Goal: Task Accomplishment & Management: Manage account settings

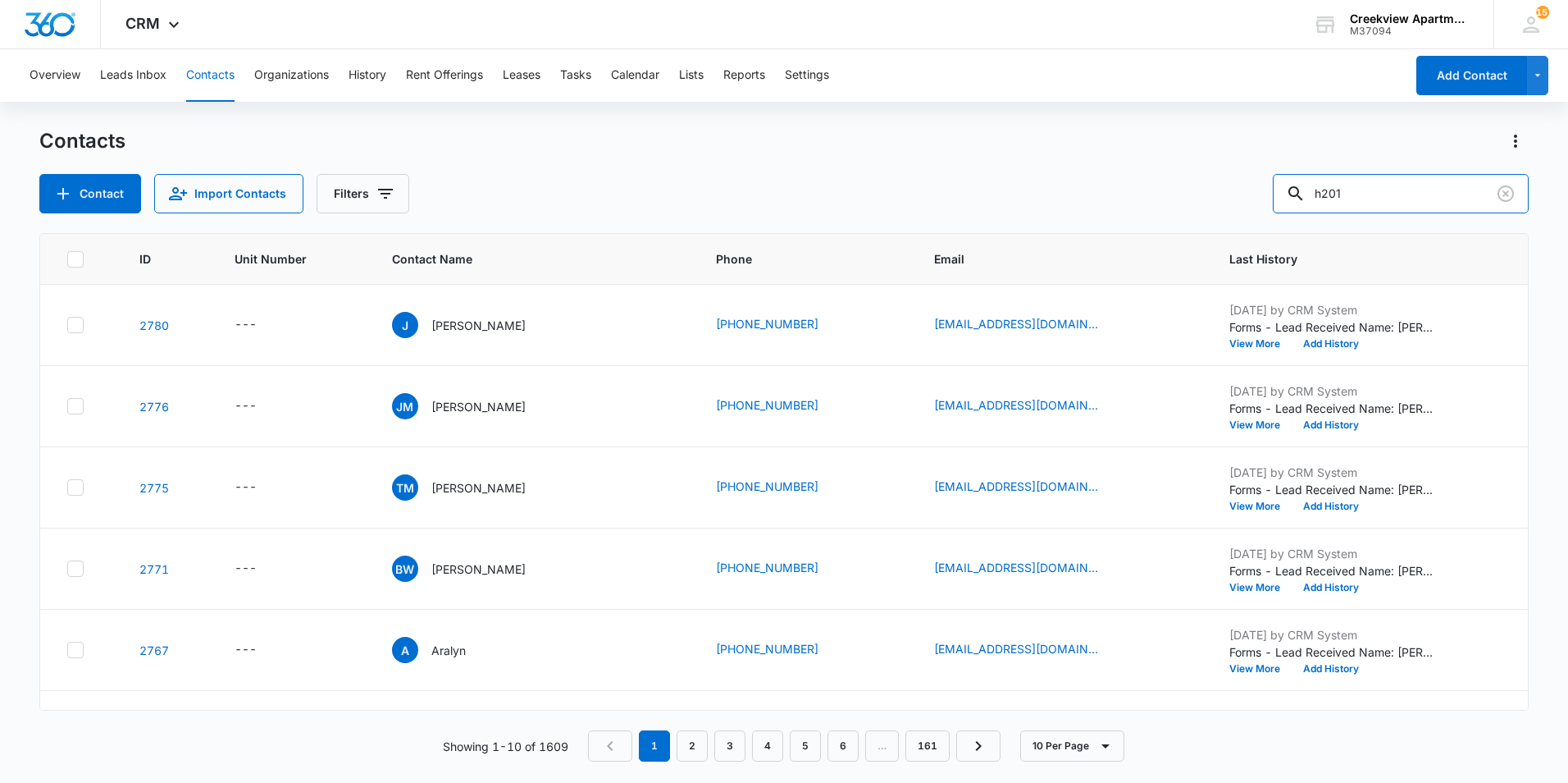
type input "h201"
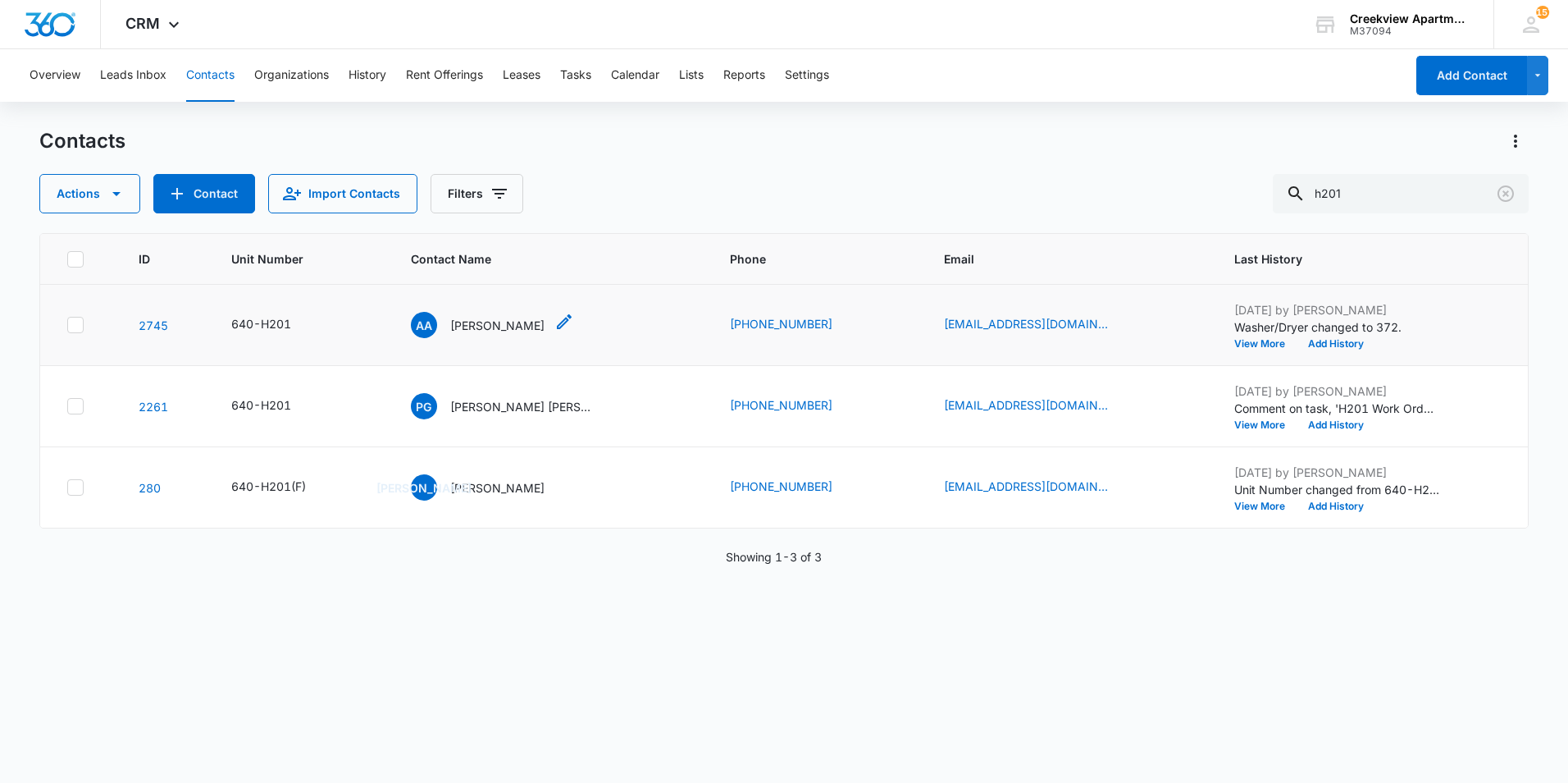
click at [459, 330] on p "[PERSON_NAME]" at bounding box center [497, 325] width 94 height 17
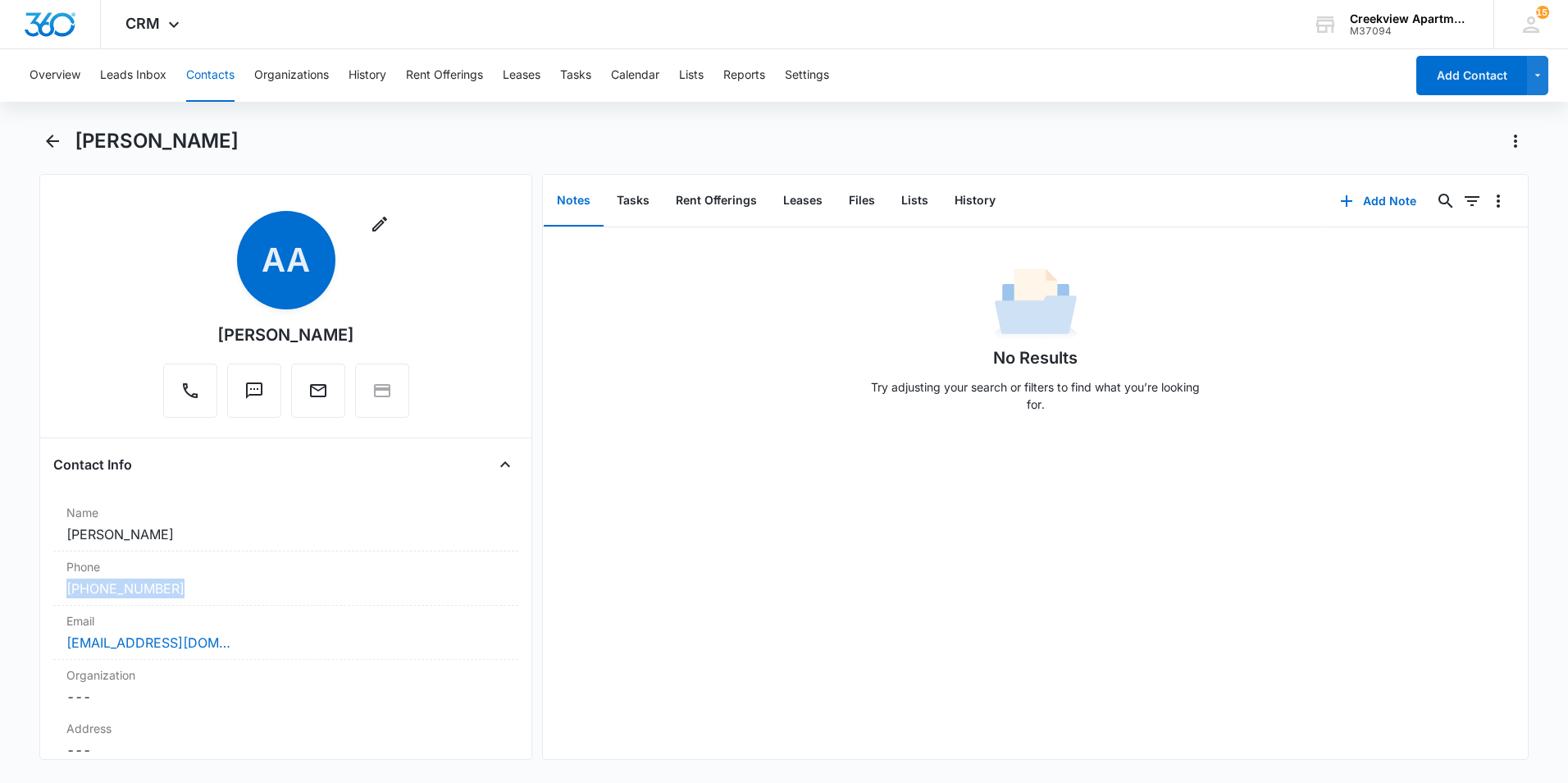
drag, startPoint x: 203, startPoint y: 604, endPoint x: -3, endPoint y: 595, distance: 206.2
click at [0, 595] on html "CRM Apps Reputation Websites Forms CRM Email Social Content Ads Intelligence Fi…" at bounding box center [784, 391] width 1568 height 783
copy link "[PHONE_NUMBER]"
drag, startPoint x: 732, startPoint y: 354, endPoint x: 310, endPoint y: 208, distance: 446.5
click at [738, 355] on div "No Results Try adjusting your search or filters to find what you’re looking for." at bounding box center [1036, 345] width 986 height 162
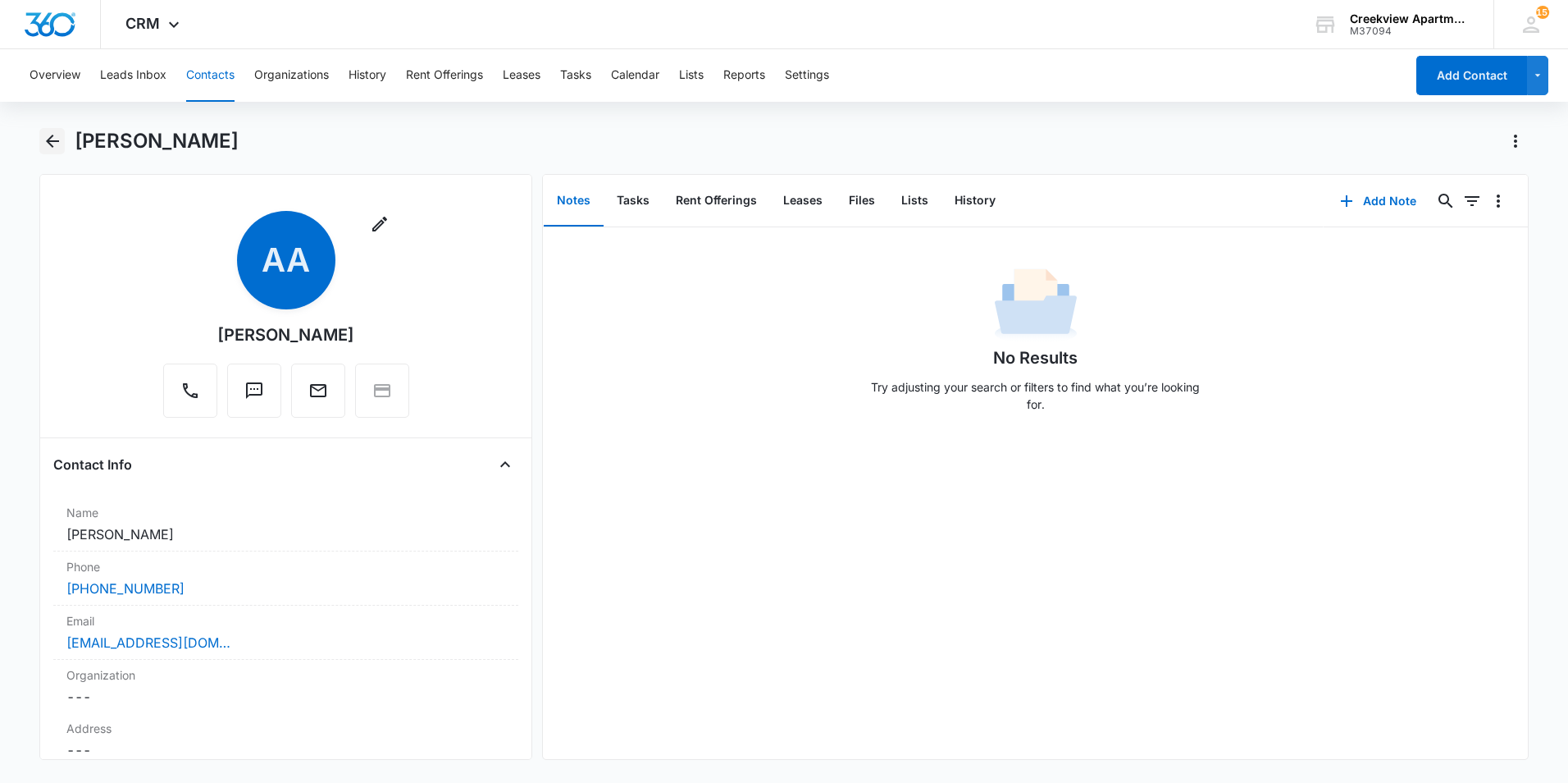
click at [50, 147] on icon "Back" at bounding box center [52, 141] width 20 height 20
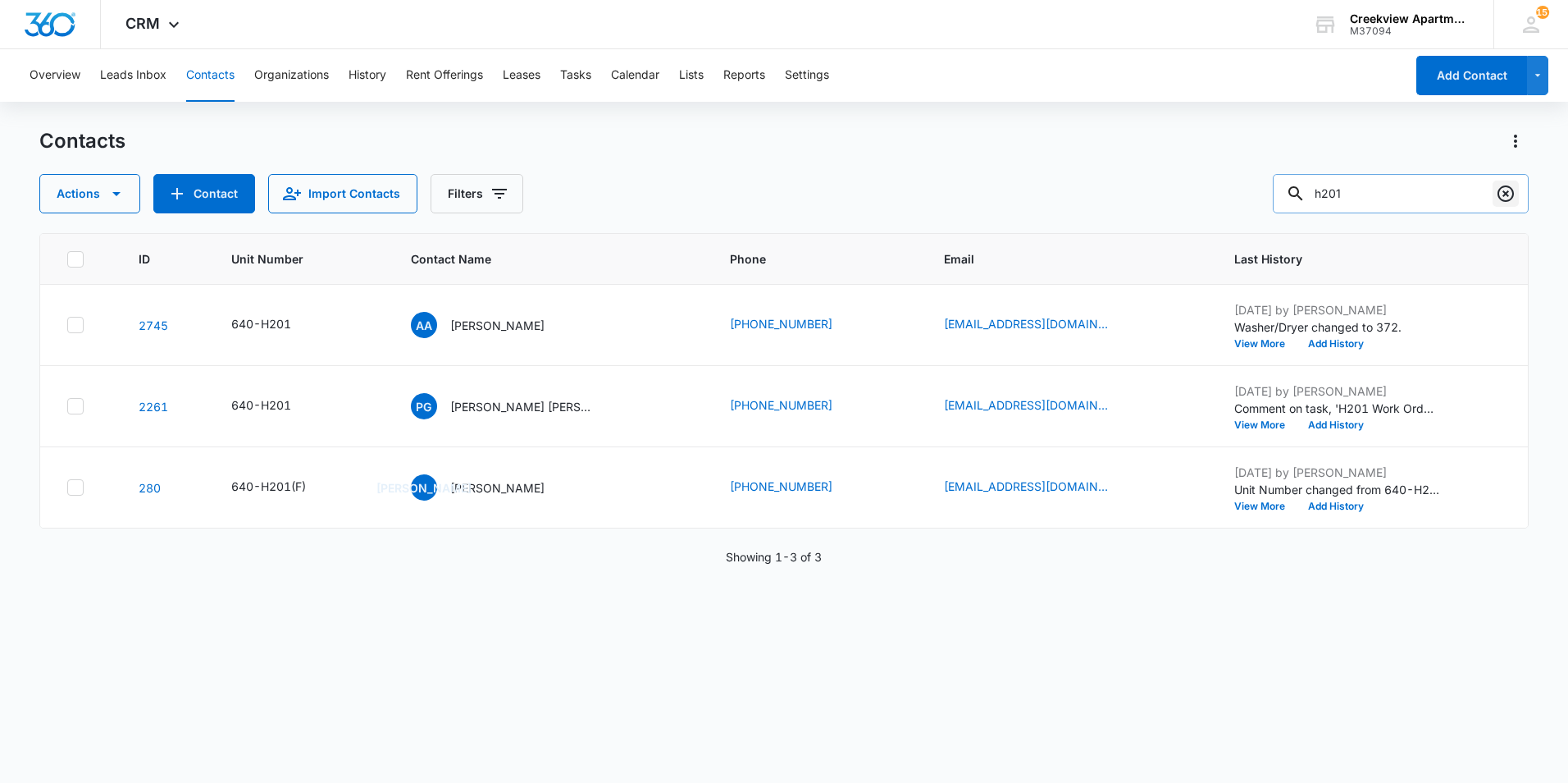
click at [1512, 196] on icon "Clear" at bounding box center [1506, 193] width 16 height 16
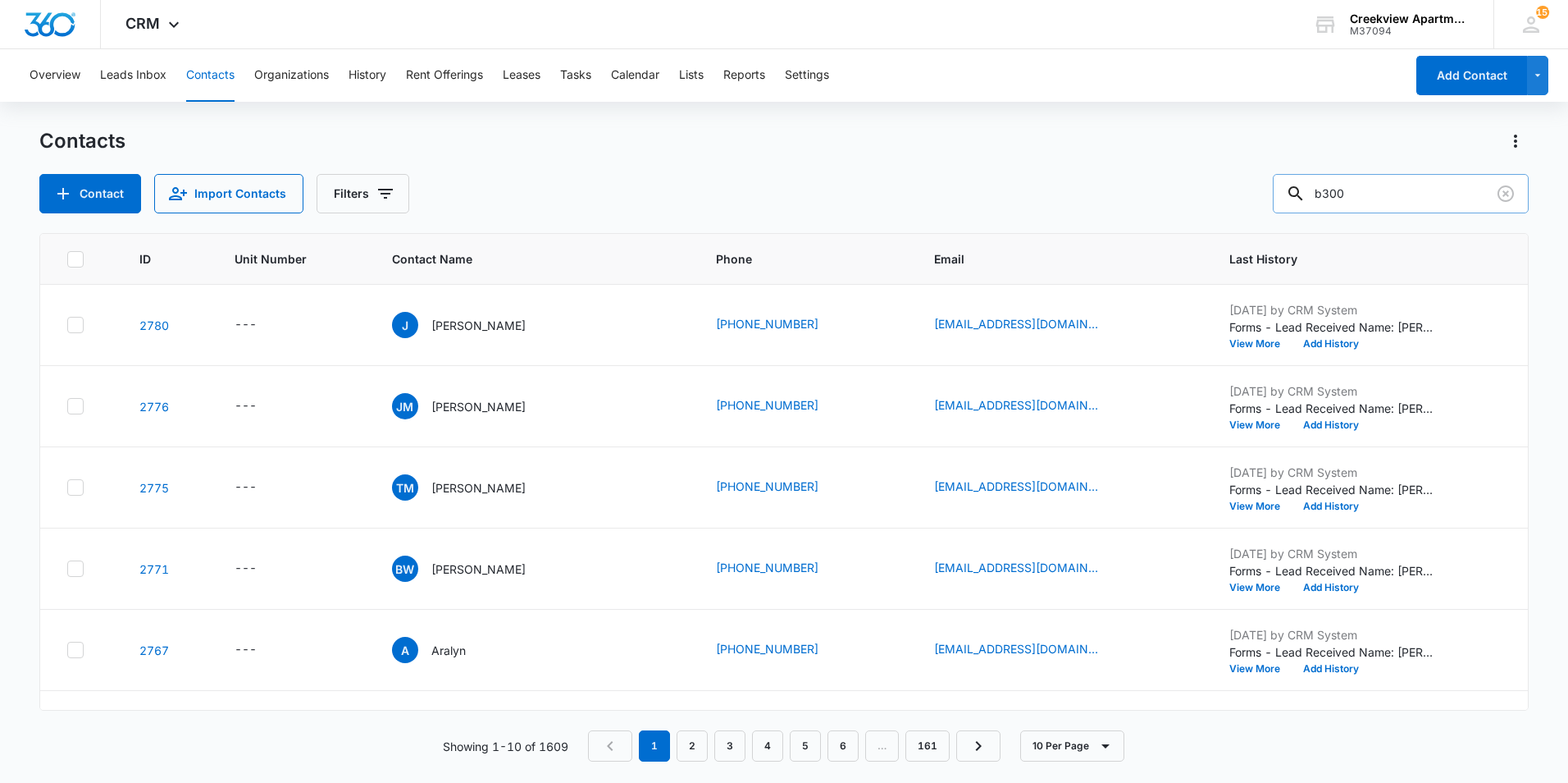
type input "b300"
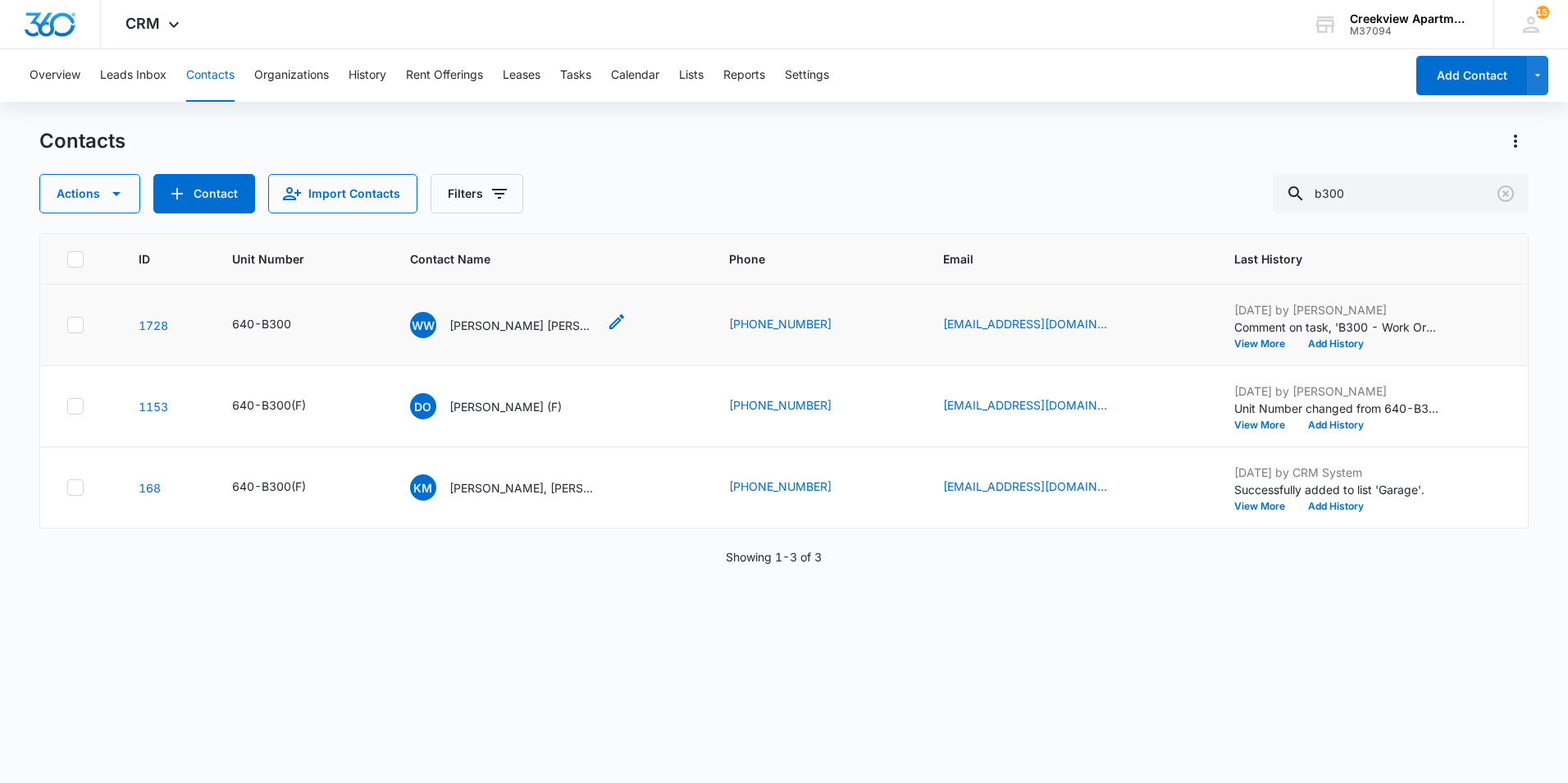
click at [537, 321] on p "[PERSON_NAME] [PERSON_NAME], [PERSON_NAME]" at bounding box center [523, 325] width 147 height 17
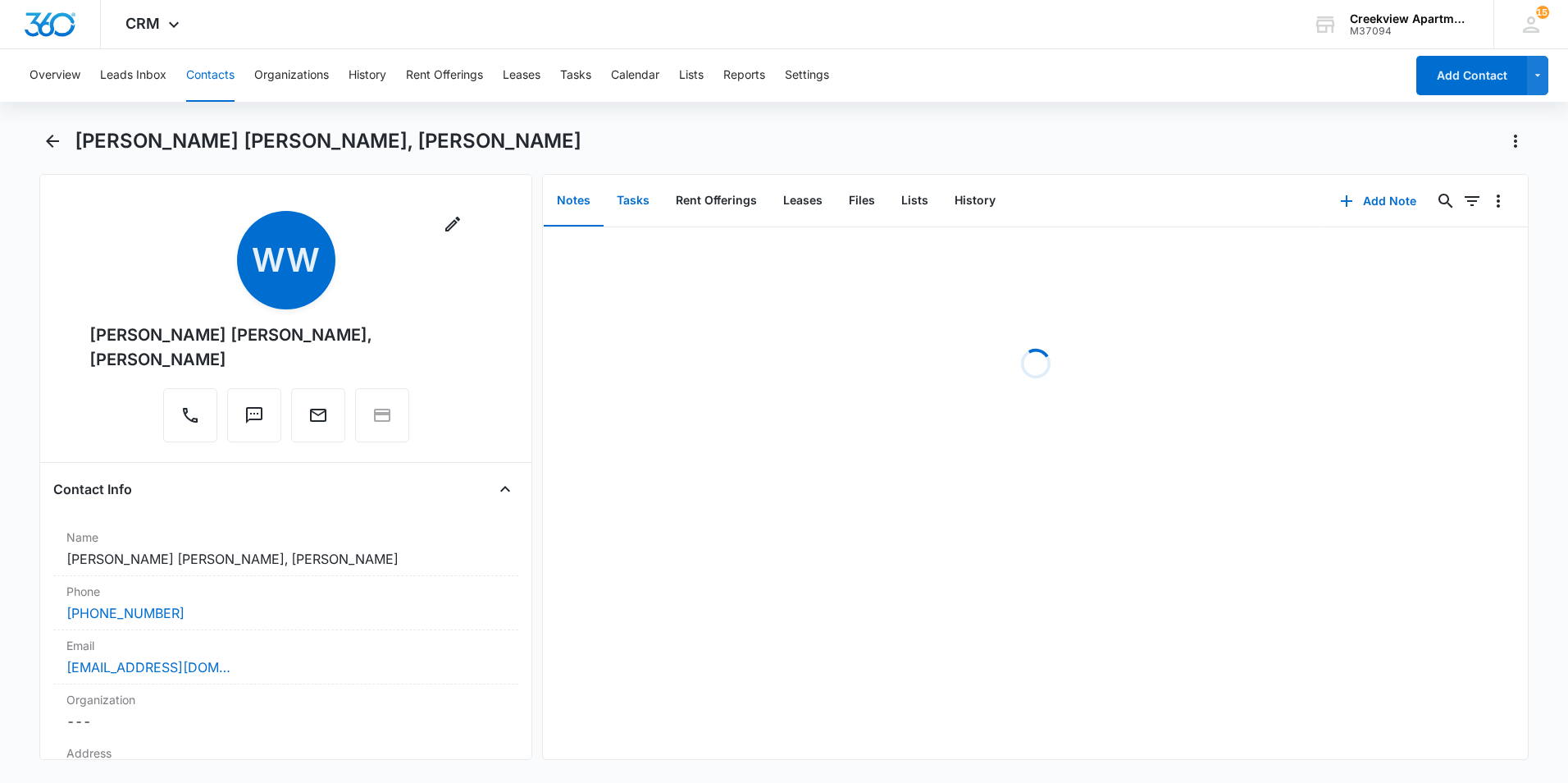
click at [649, 204] on button "Tasks" at bounding box center [633, 201] width 59 height 51
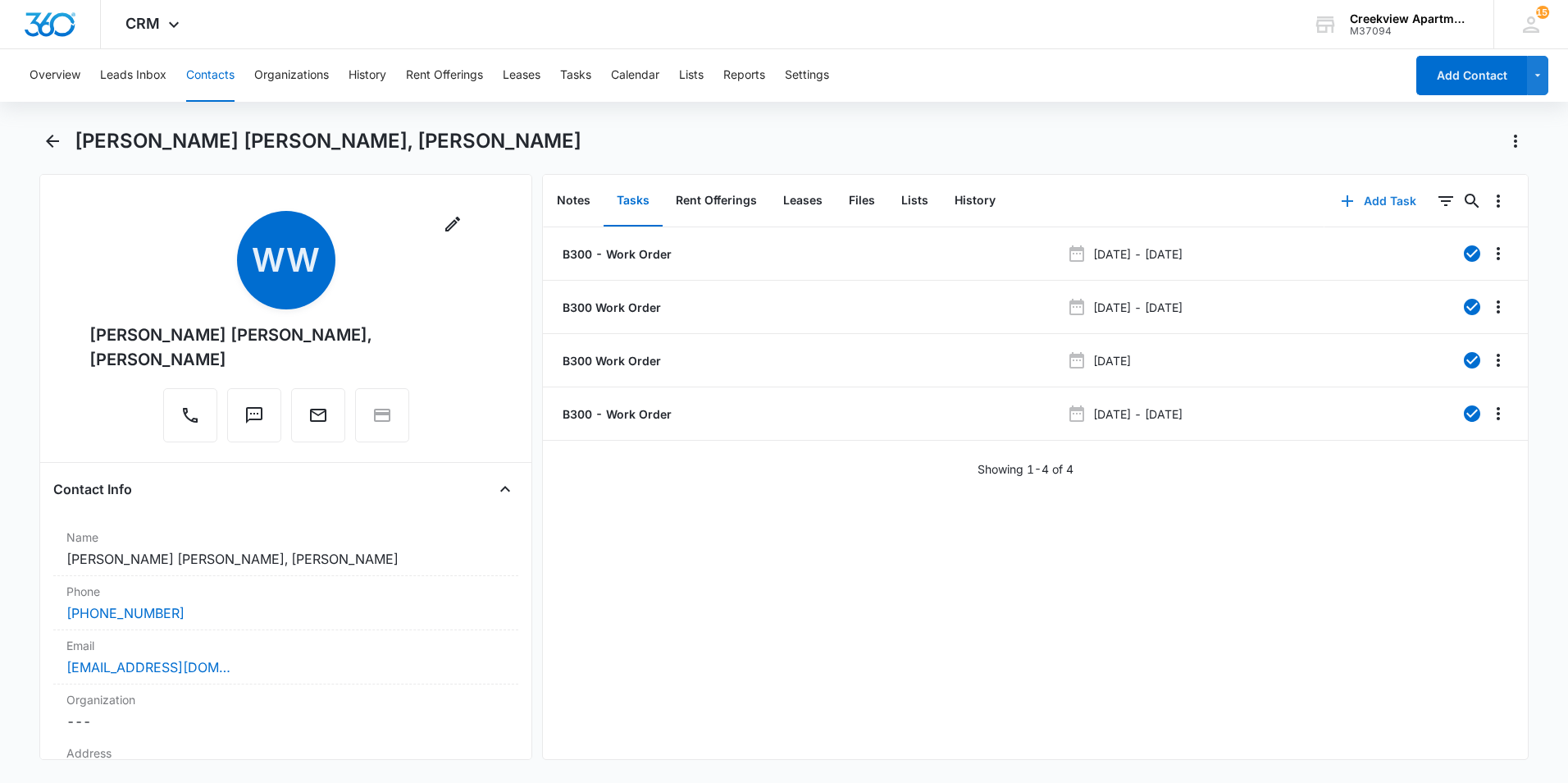
click at [1355, 203] on button "Add Task" at bounding box center [1378, 201] width 109 height 40
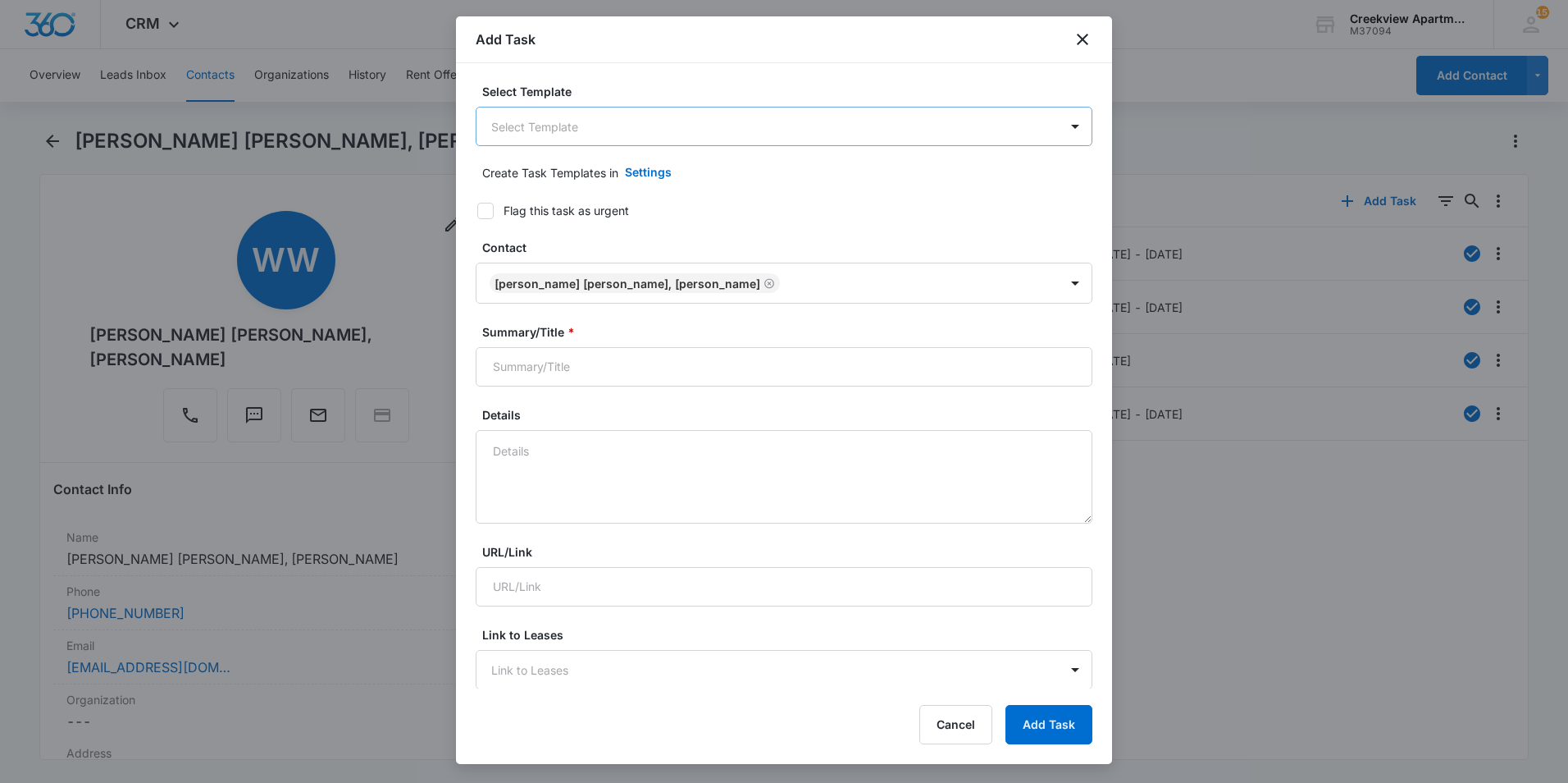
click at [701, 142] on body "CRM Apps Reputation Websites Forms CRM Email Social Content Ads Intelligence Fi…" at bounding box center [784, 391] width 1568 height 783
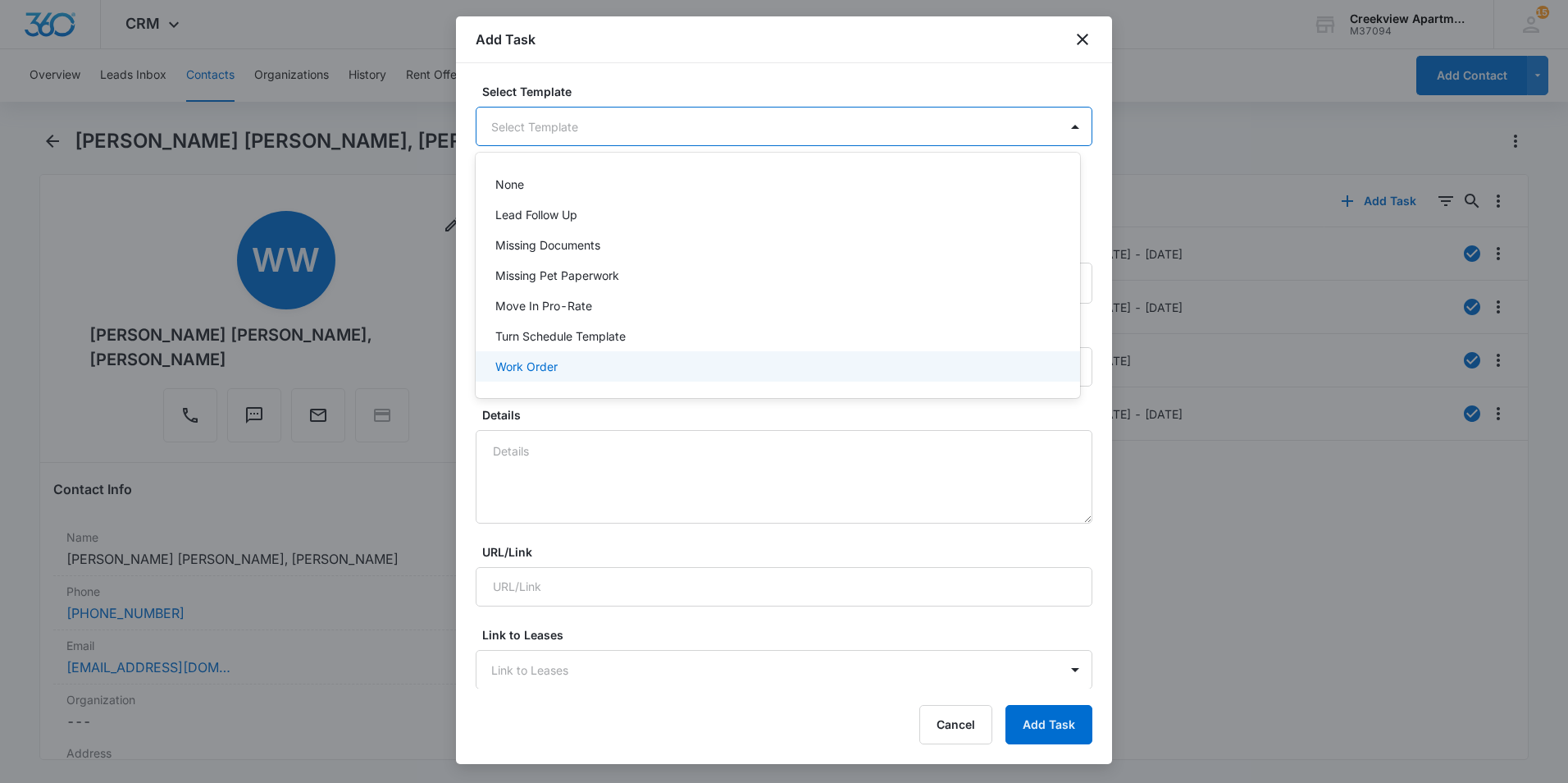
click at [601, 361] on div "Work Order" at bounding box center [776, 366] width 562 height 17
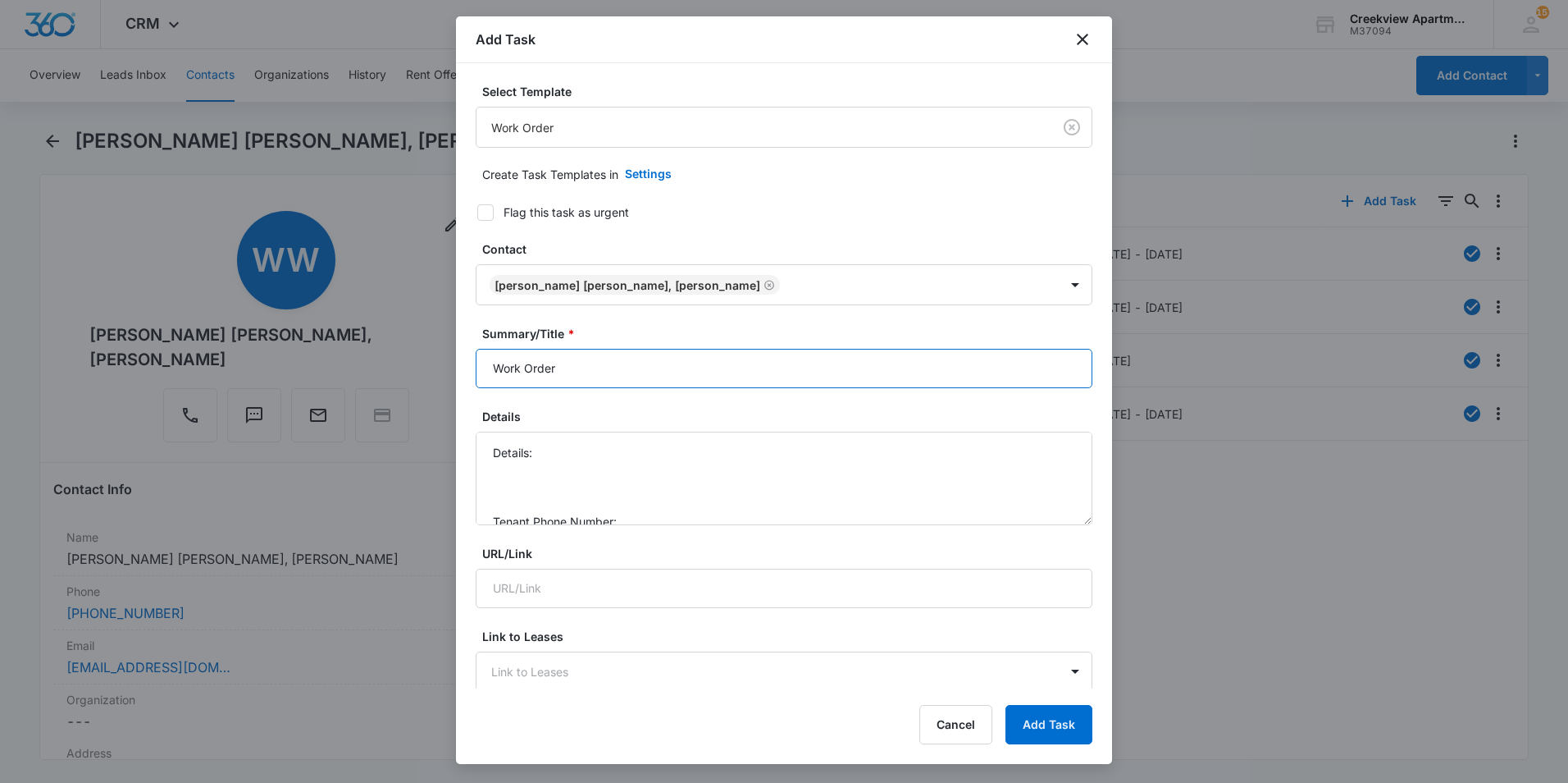
click at [495, 372] on input "Work Order" at bounding box center [784, 368] width 616 height 40
type input "B300 Work Order"
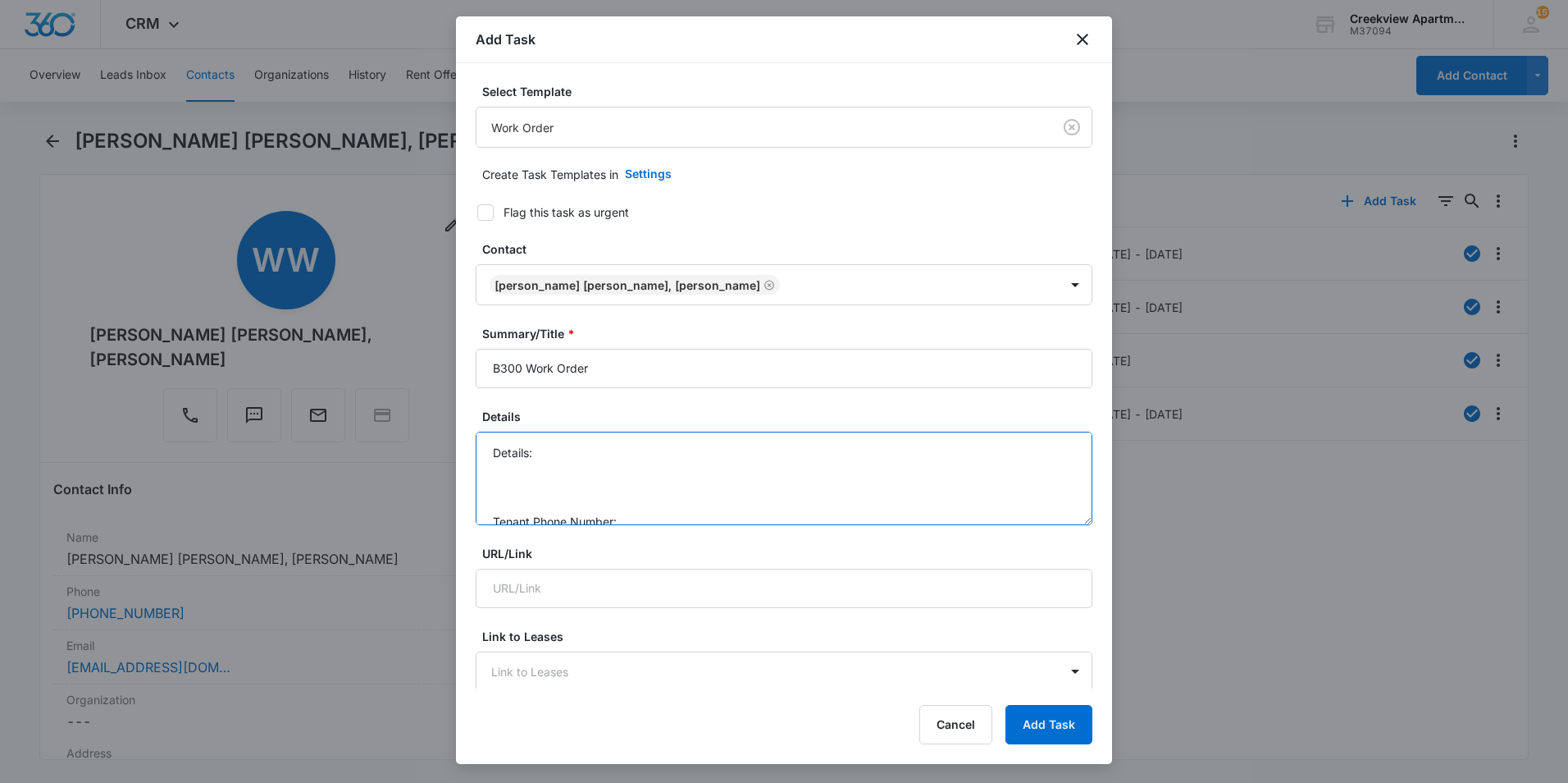
click at [550, 457] on textarea "Details: Tenant Phone Number: Call Before:" at bounding box center [784, 478] width 616 height 94
click at [662, 479] on textarea "Details: Bird nest removal Tenant Phone Number: Call Before:" at bounding box center [784, 478] width 616 height 94
click at [660, 473] on textarea "Details: Bird nest removal Tenant Phone Number: Call Before:" at bounding box center [784, 478] width 616 height 94
click at [672, 520] on textarea "Details: Bird nest removal Tenant Phone Number: [PHONE_NUMBER] Call Before:" at bounding box center [784, 478] width 616 height 94
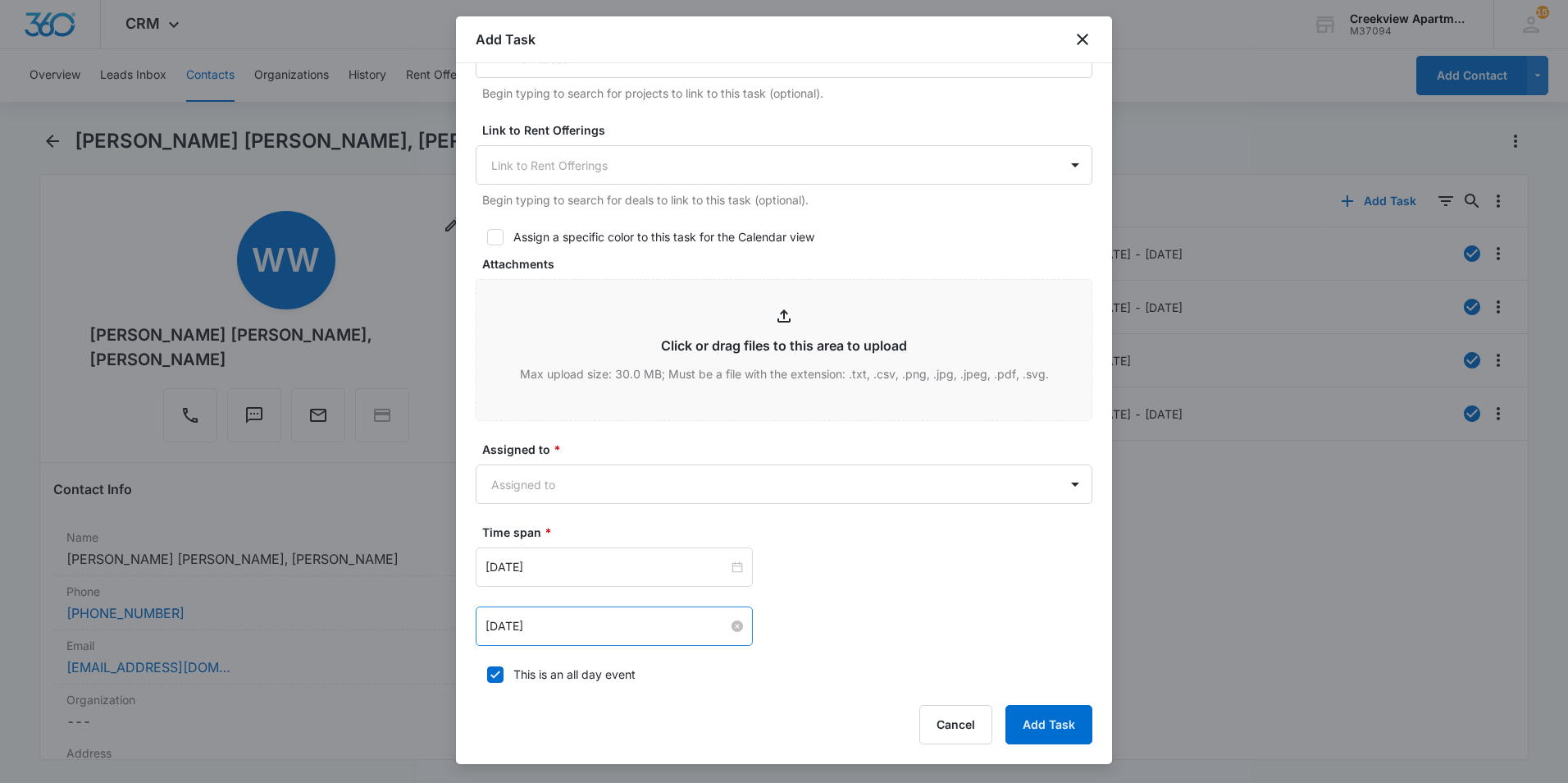
scroll to position [739, 0]
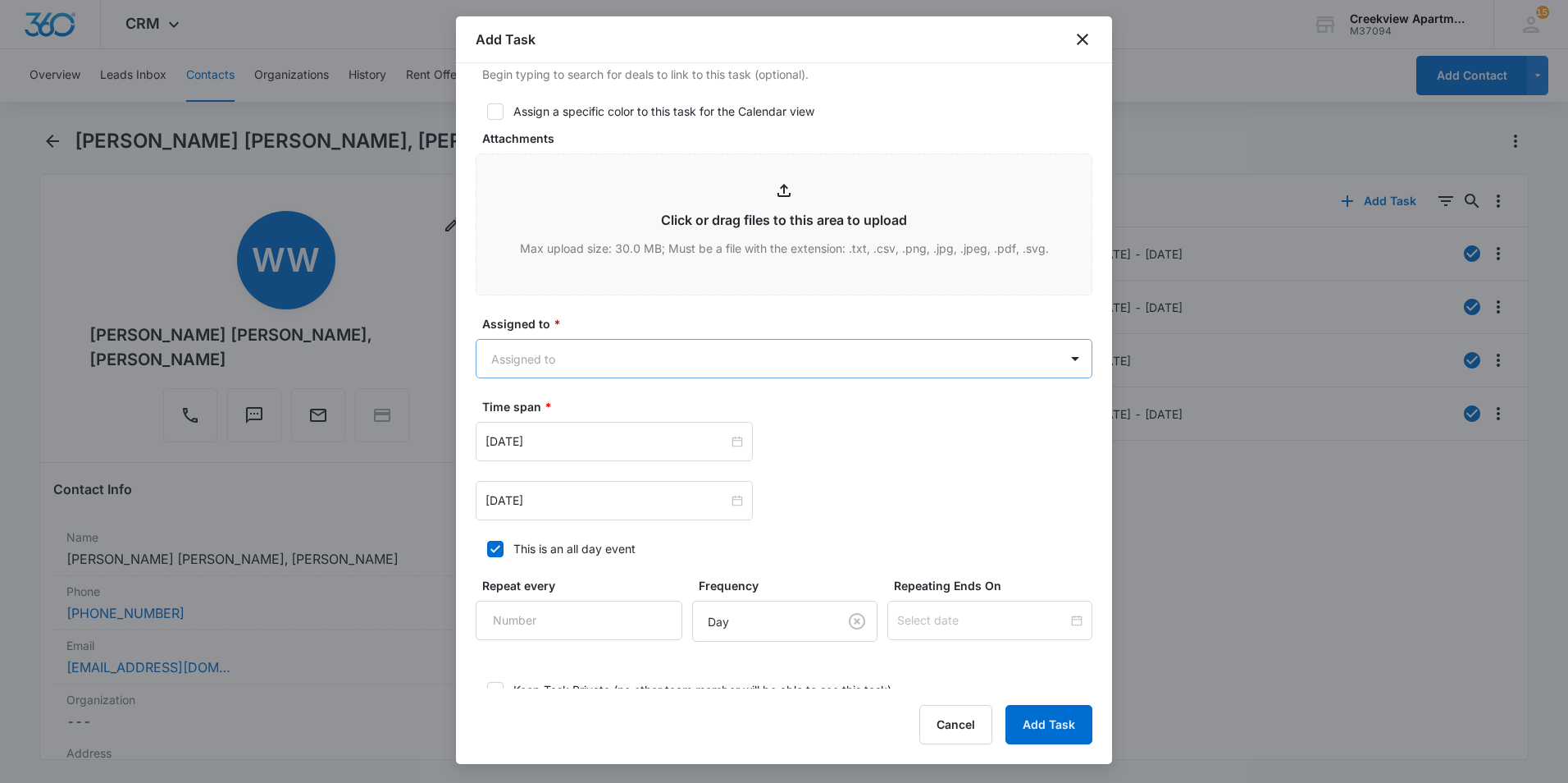
type textarea "Details: Bird nest removal Tenant Phone Number: [PHONE_NUMBER] Call Before: yes"
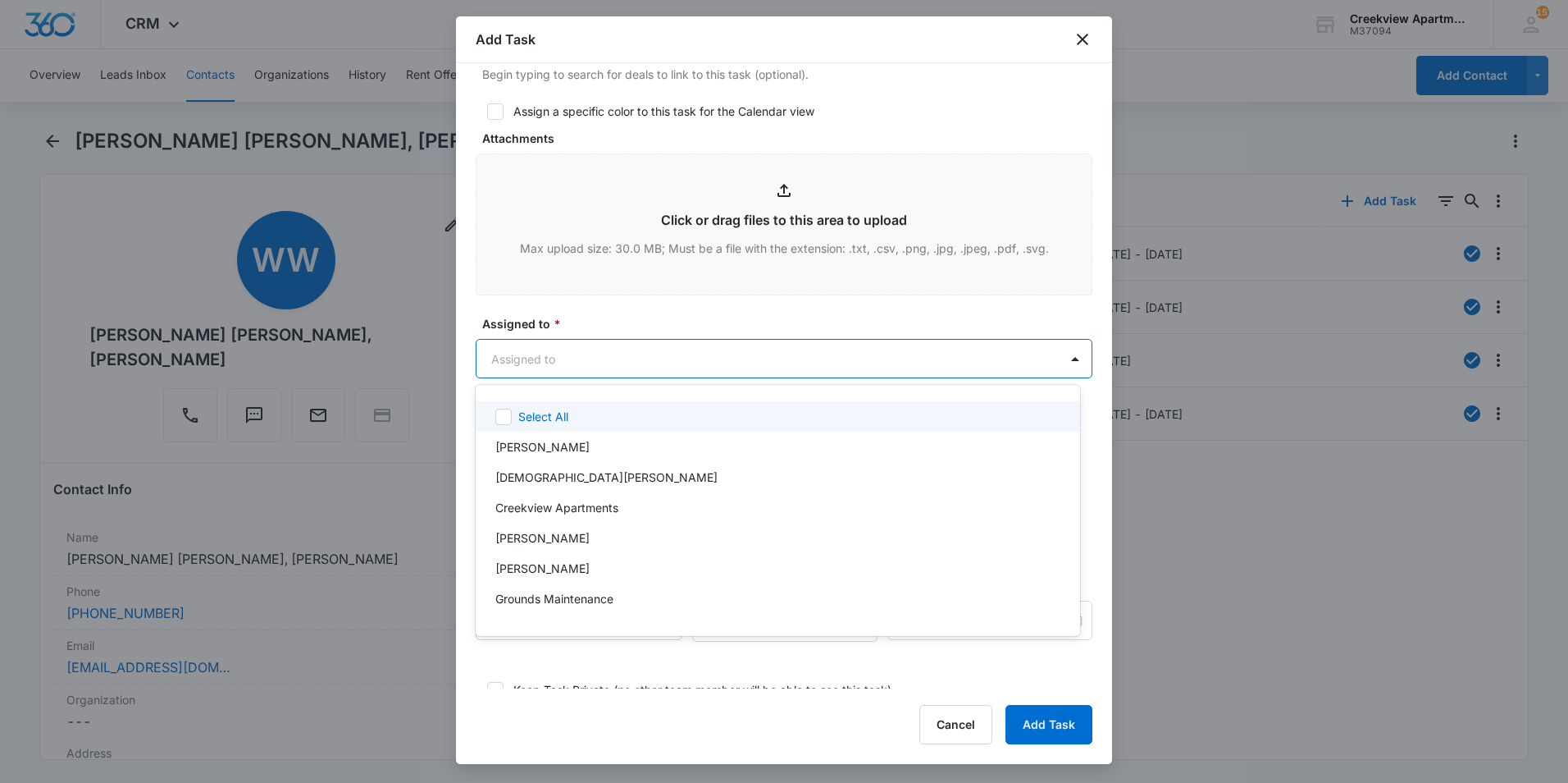
click at [611, 354] on body "CRM Apps Reputation Websites Forms CRM Email Social Content Ads Intelligence Fi…" at bounding box center [784, 391] width 1568 height 783
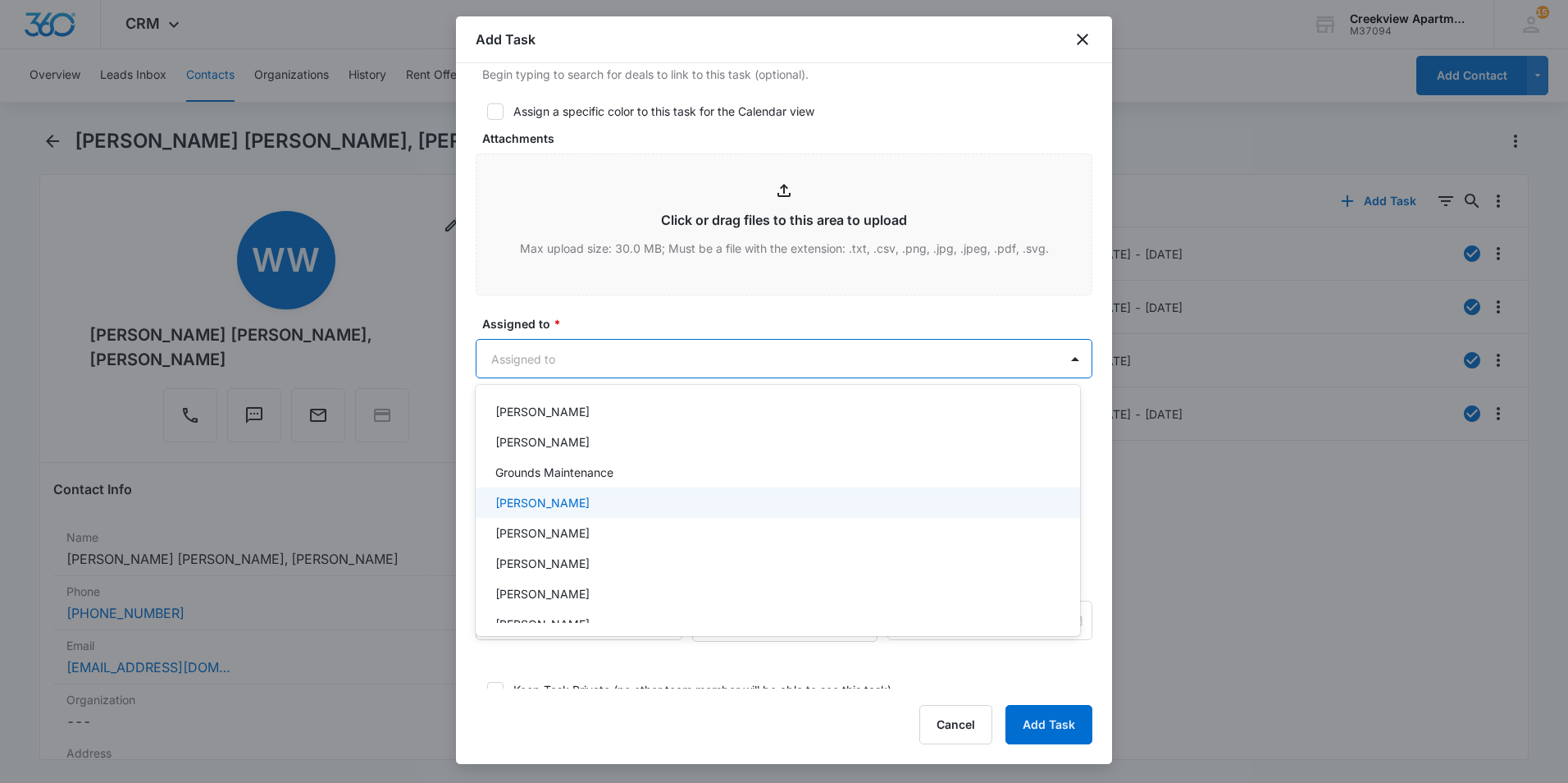
scroll to position [164, 0]
click at [560, 495] on p "[PERSON_NAME]" at bounding box center [543, 495] width 94 height 17
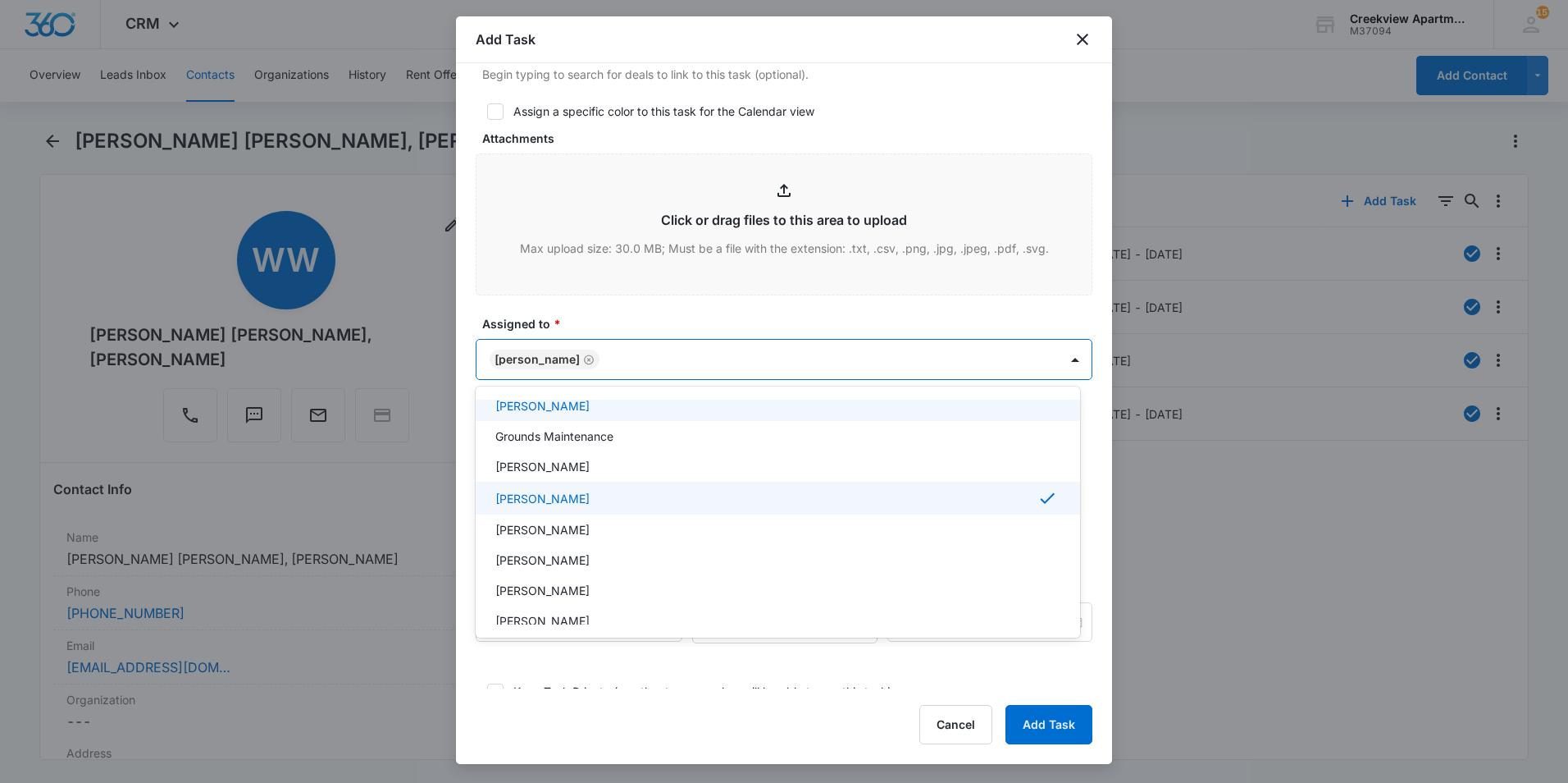
click at [620, 314] on div at bounding box center [784, 391] width 1568 height 783
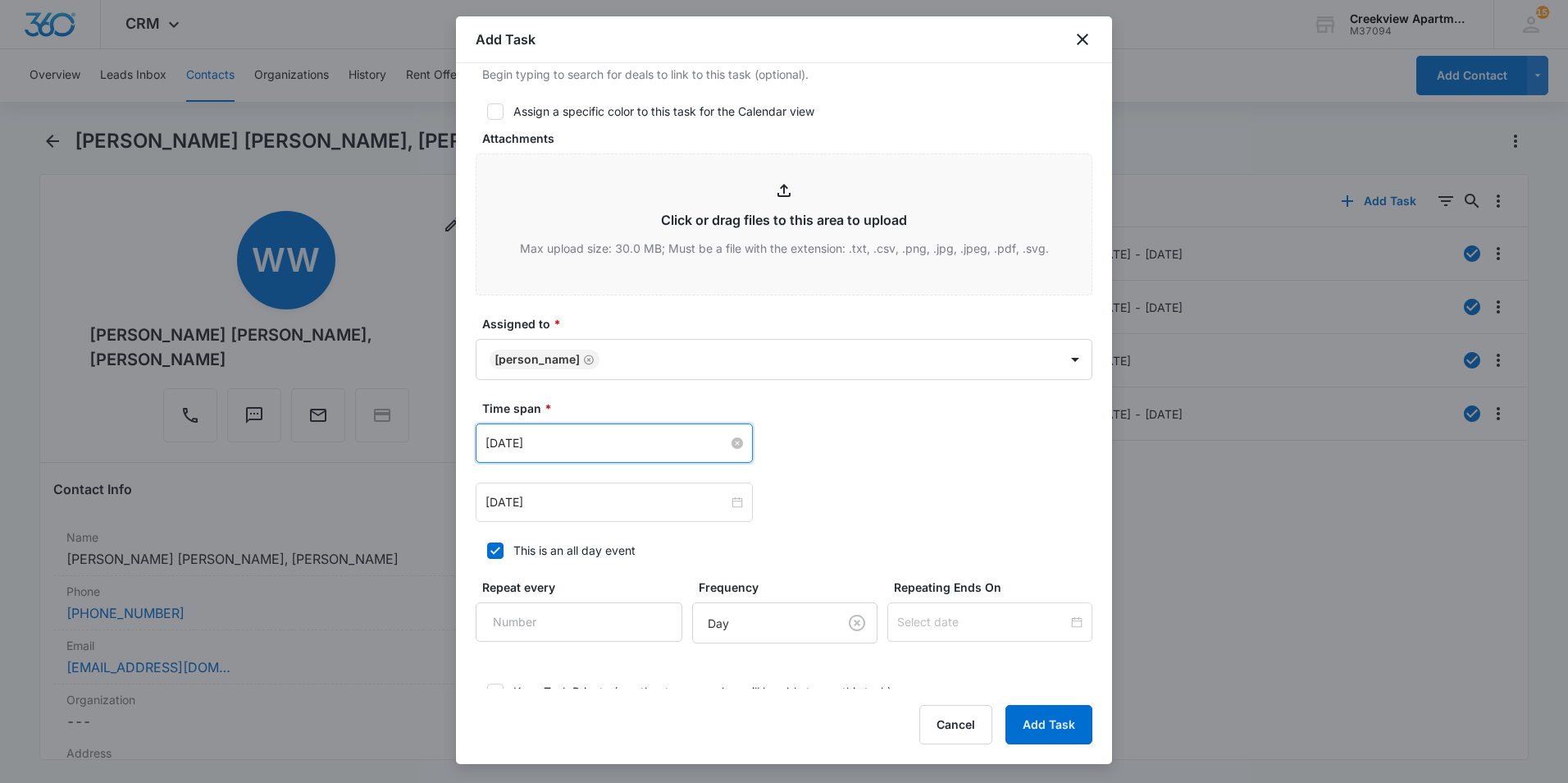
click at [626, 446] on input "[DATE]" at bounding box center [606, 443] width 243 height 18
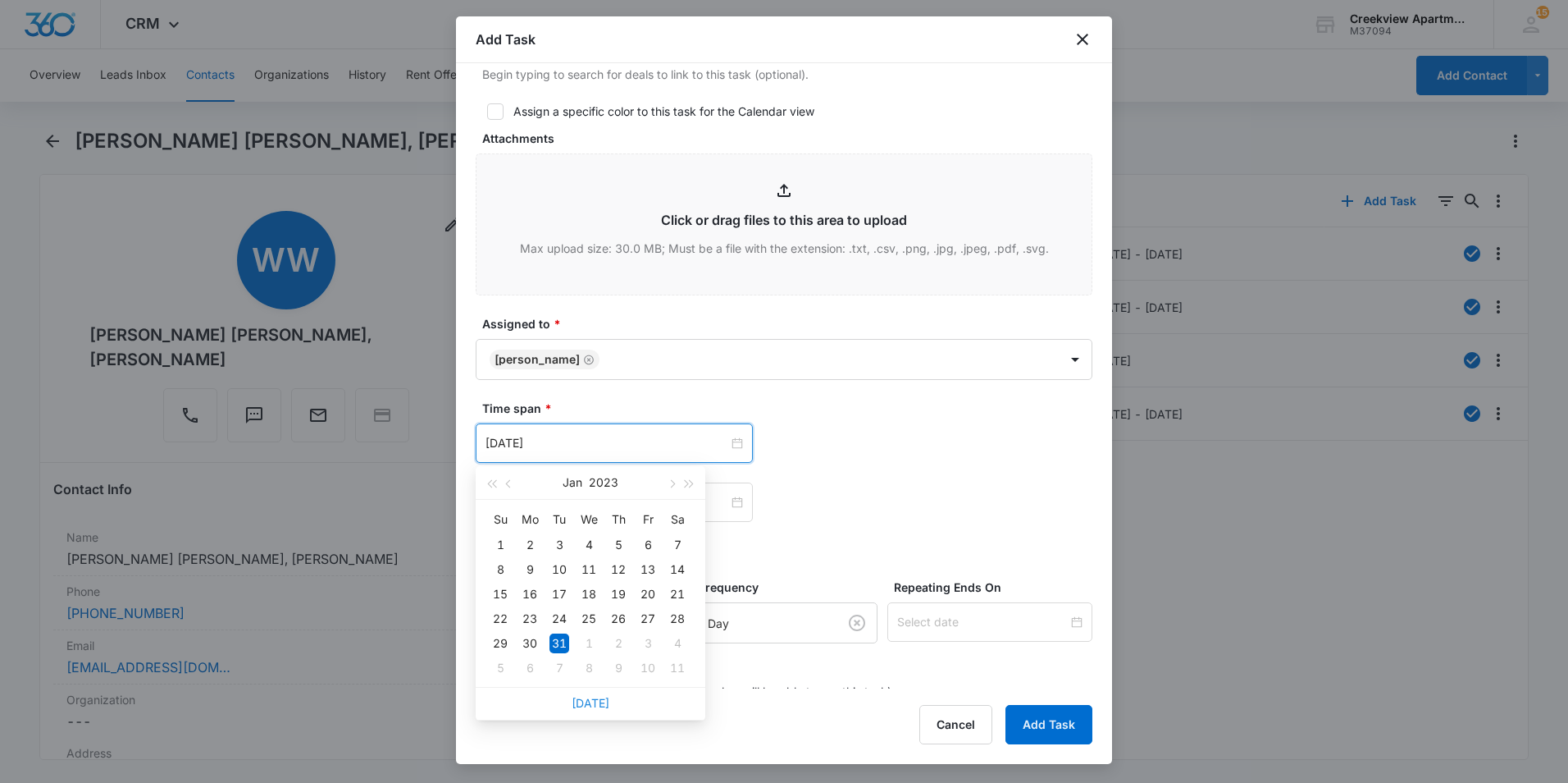
click at [598, 700] on link "[DATE]" at bounding box center [591, 703] width 38 height 14
type input "[DATE]"
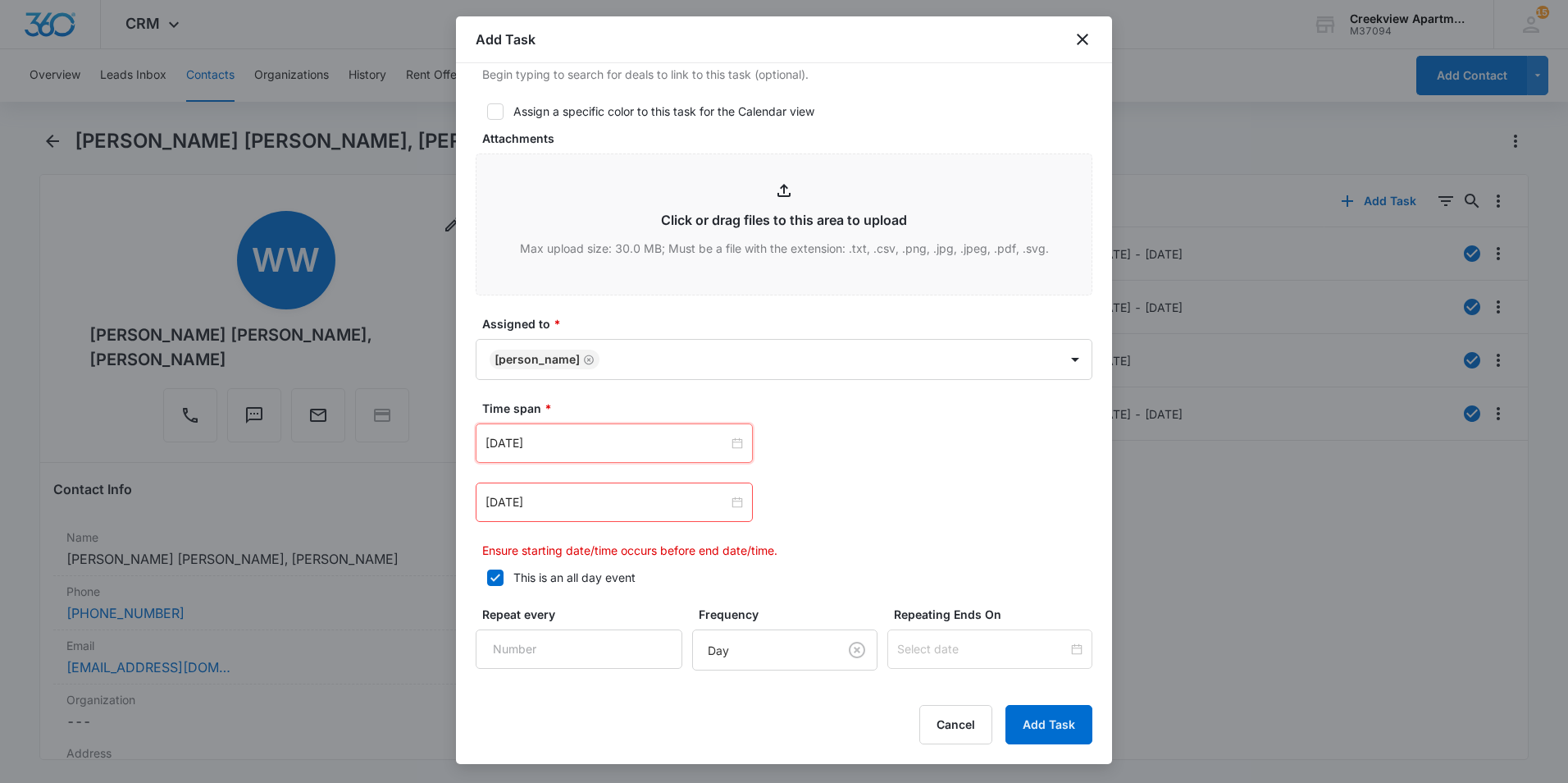
click at [626, 516] on div "[DATE]" at bounding box center [615, 502] width 278 height 40
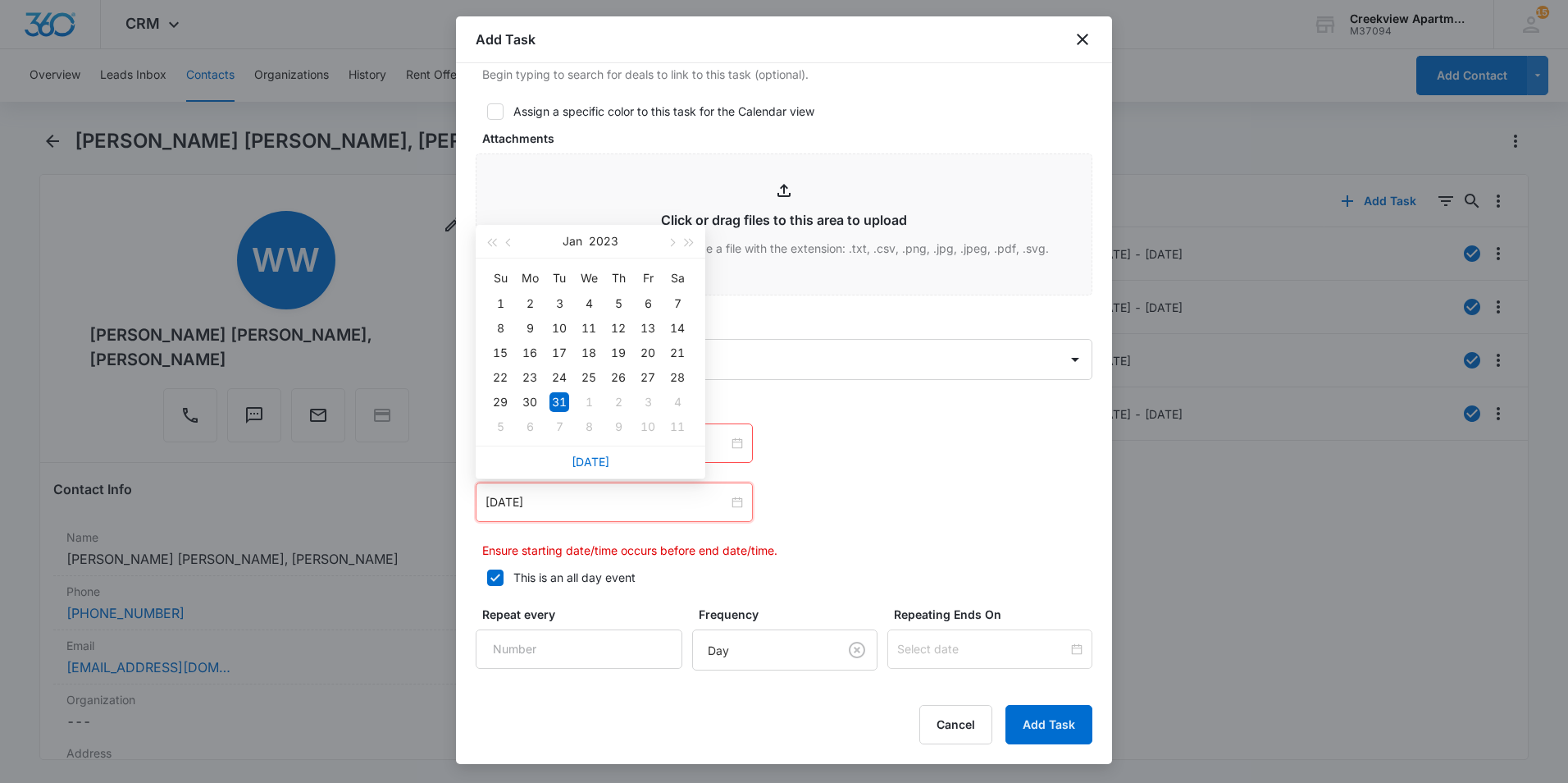
click at [604, 467] on link "[DATE]" at bounding box center [591, 461] width 38 height 14
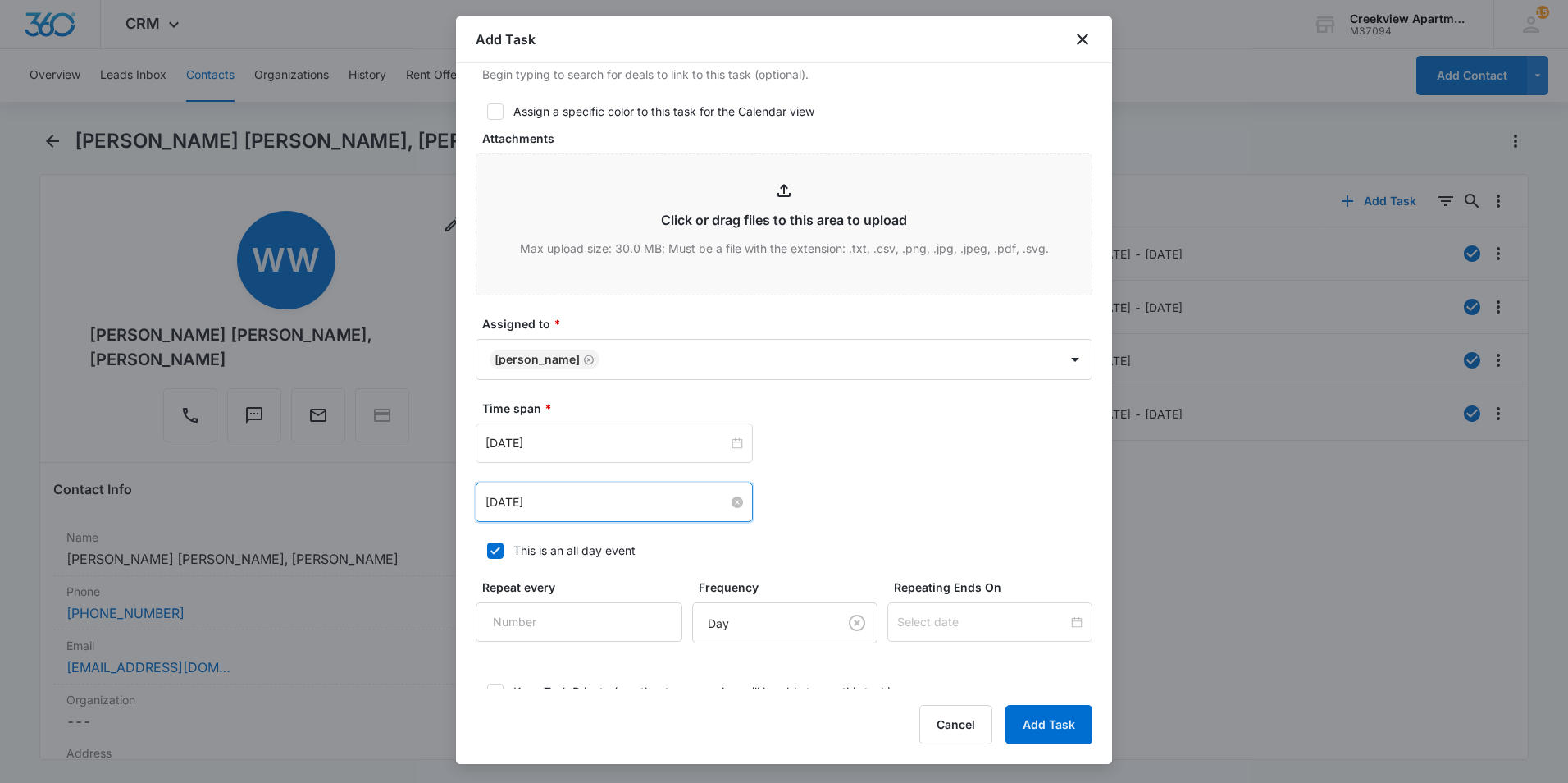
drag, startPoint x: 600, startPoint y: 498, endPoint x: 604, endPoint y: 505, distance: 8.1
click at [600, 499] on input "[DATE]" at bounding box center [606, 502] width 243 height 18
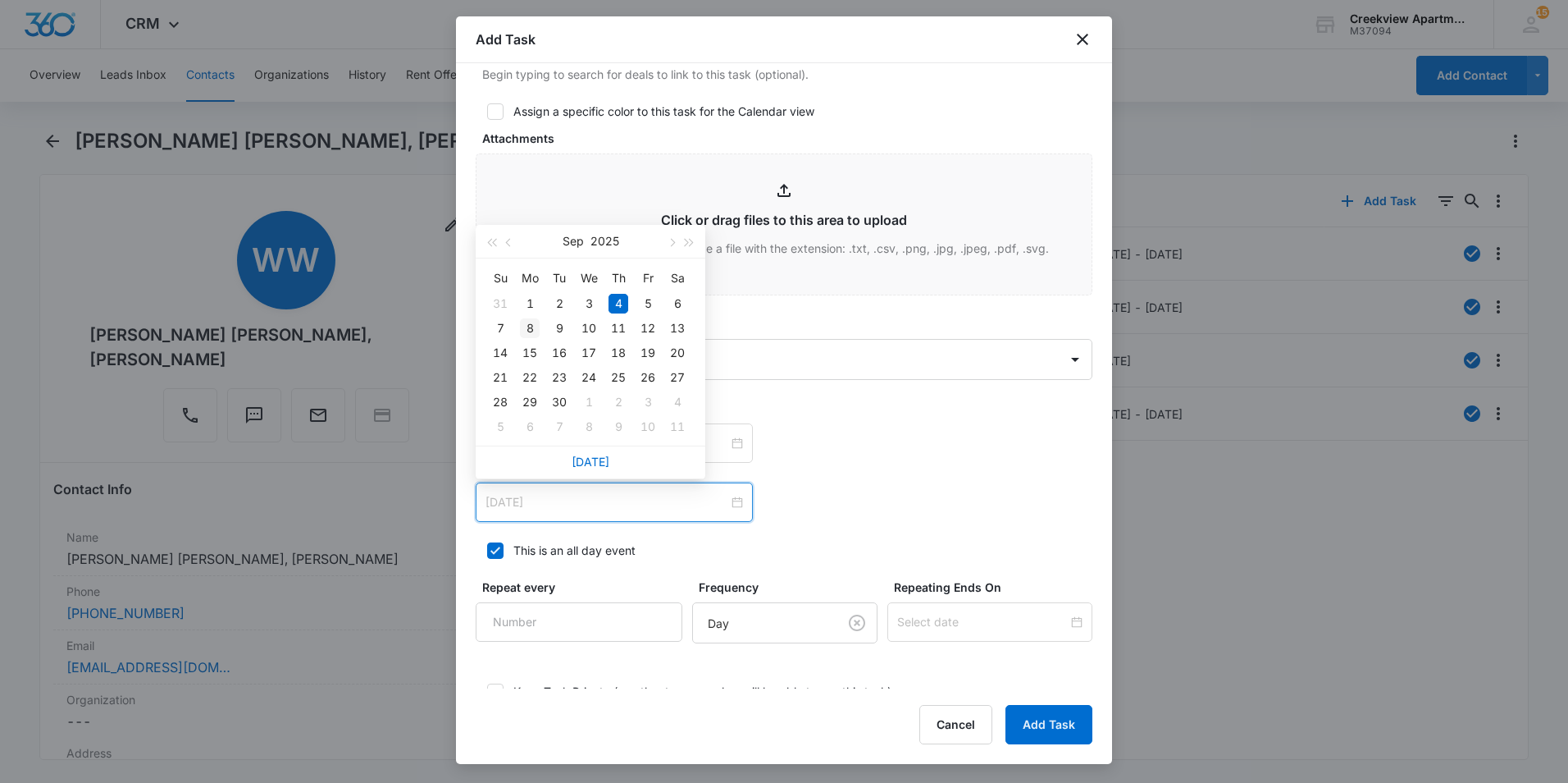
type input "[DATE]"
click at [527, 328] on div "8" at bounding box center [530, 328] width 20 height 20
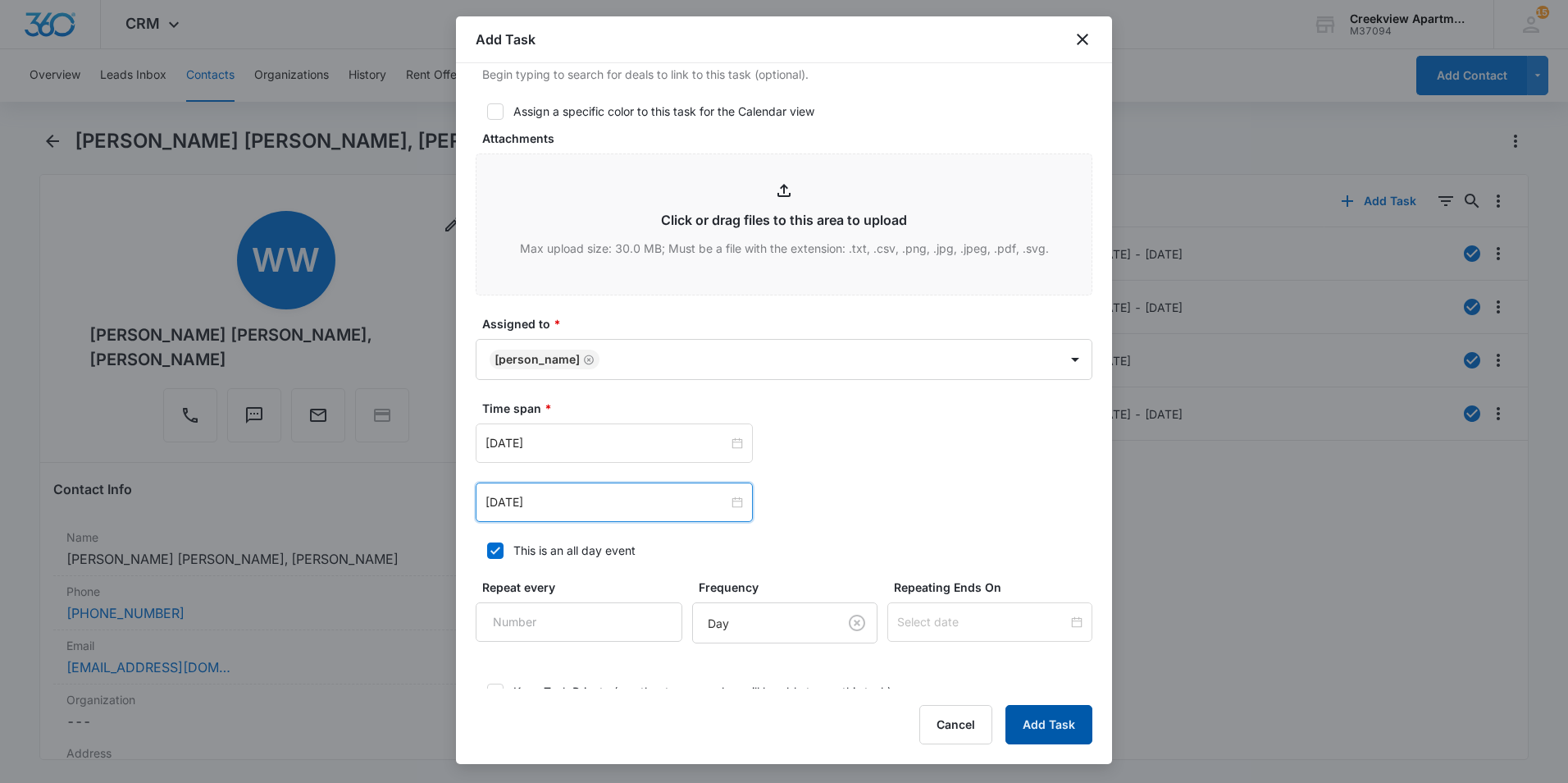
click at [1030, 717] on button "Add Task" at bounding box center [1049, 724] width 87 height 40
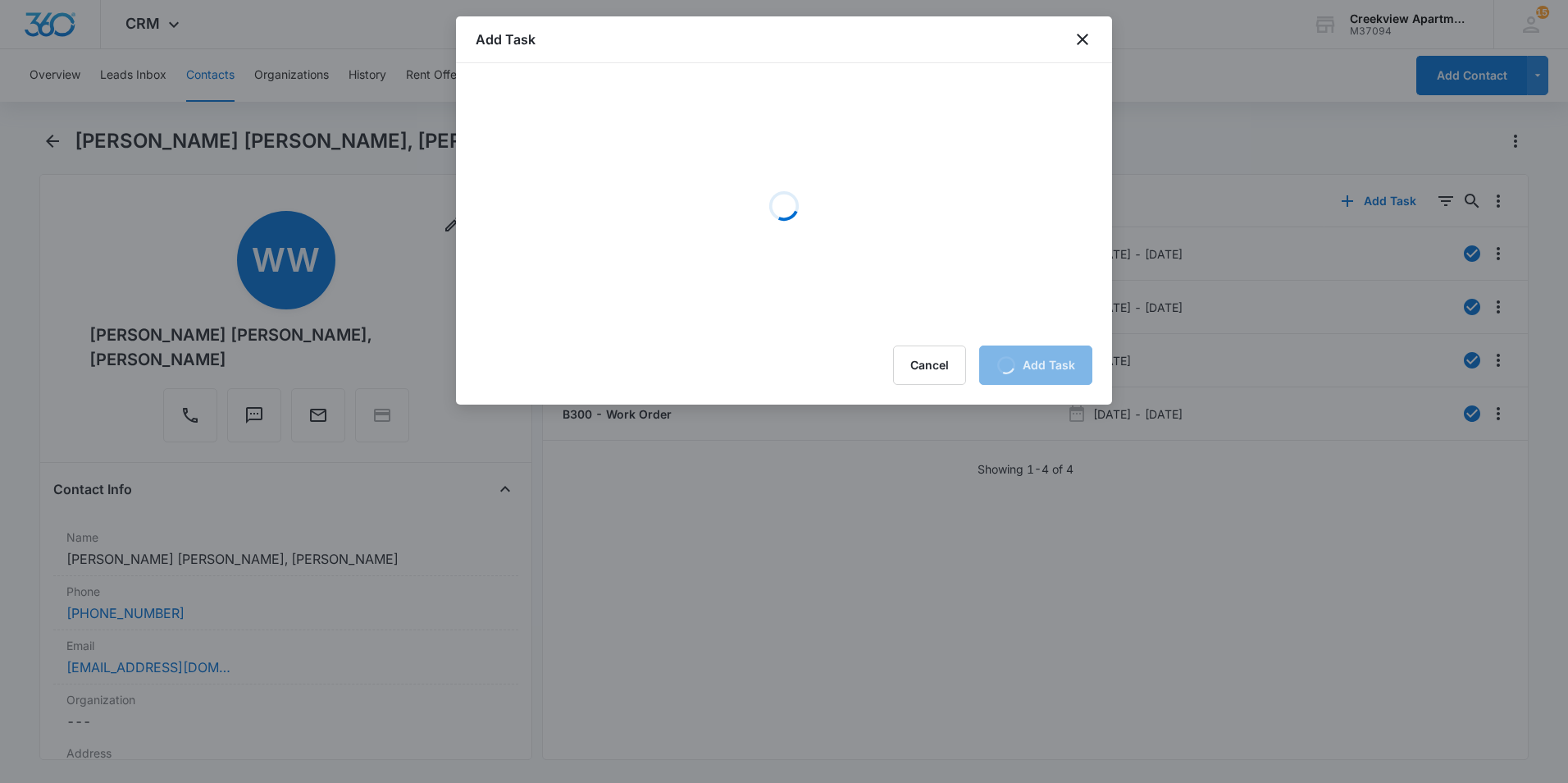
scroll to position [0, 0]
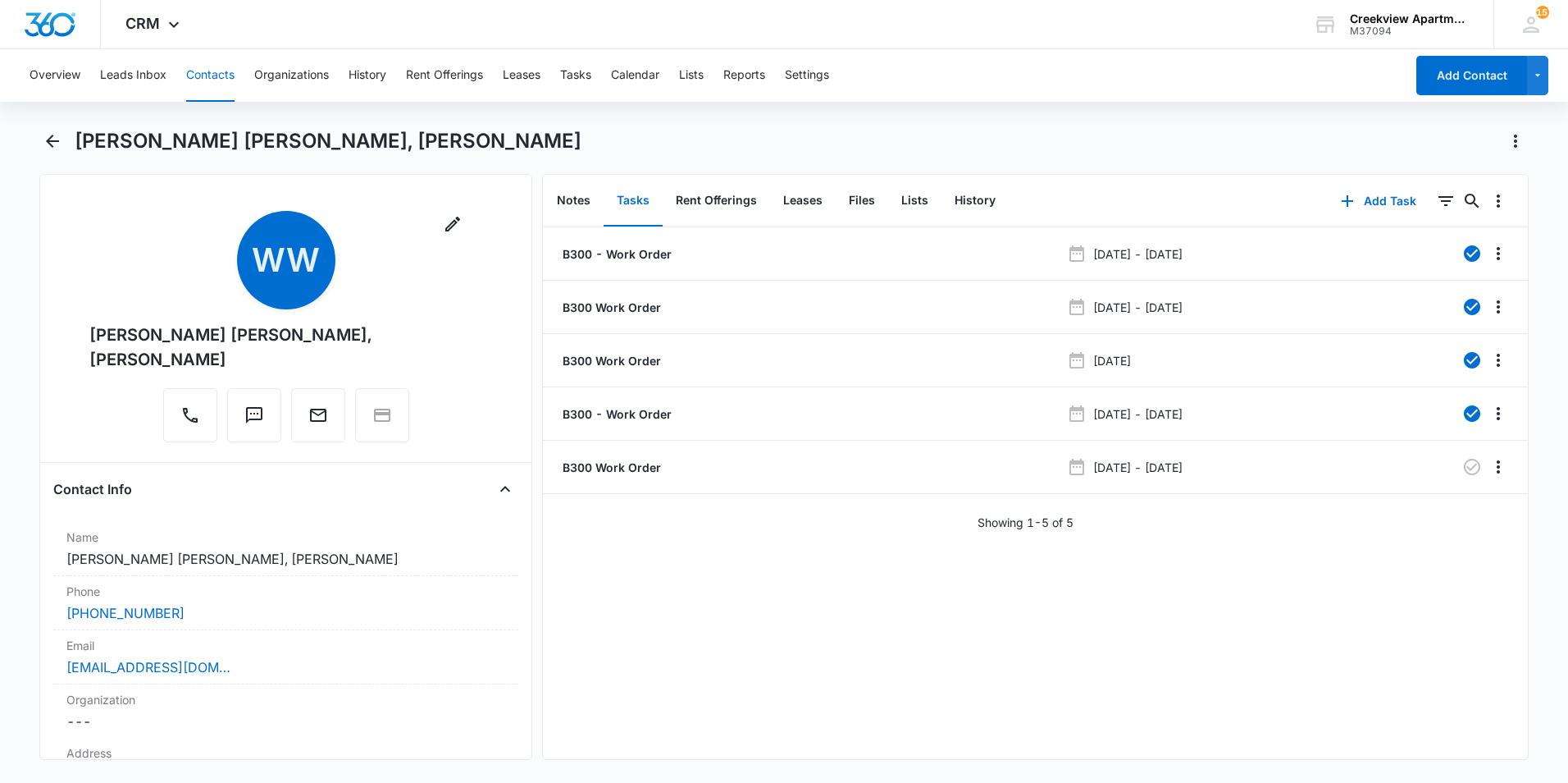
click at [921, 105] on div "Overview Leads Inbox Contacts Organizations History Rent Offerings Leases Tasks…" at bounding box center [784, 414] width 1568 height 730
click at [46, 145] on icon "Back" at bounding box center [52, 141] width 20 height 20
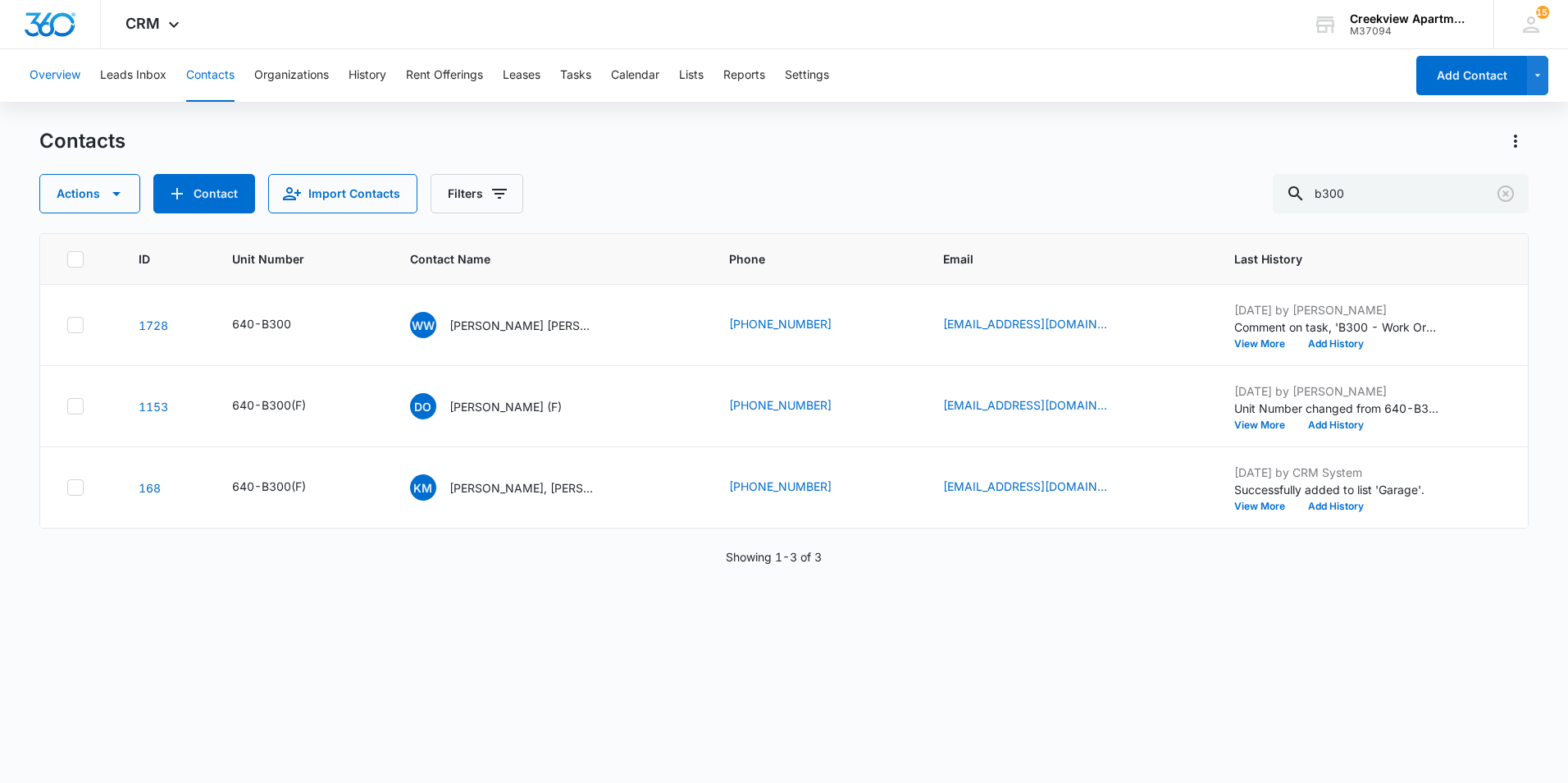
click at [70, 72] on button "Overview" at bounding box center [55, 76] width 51 height 53
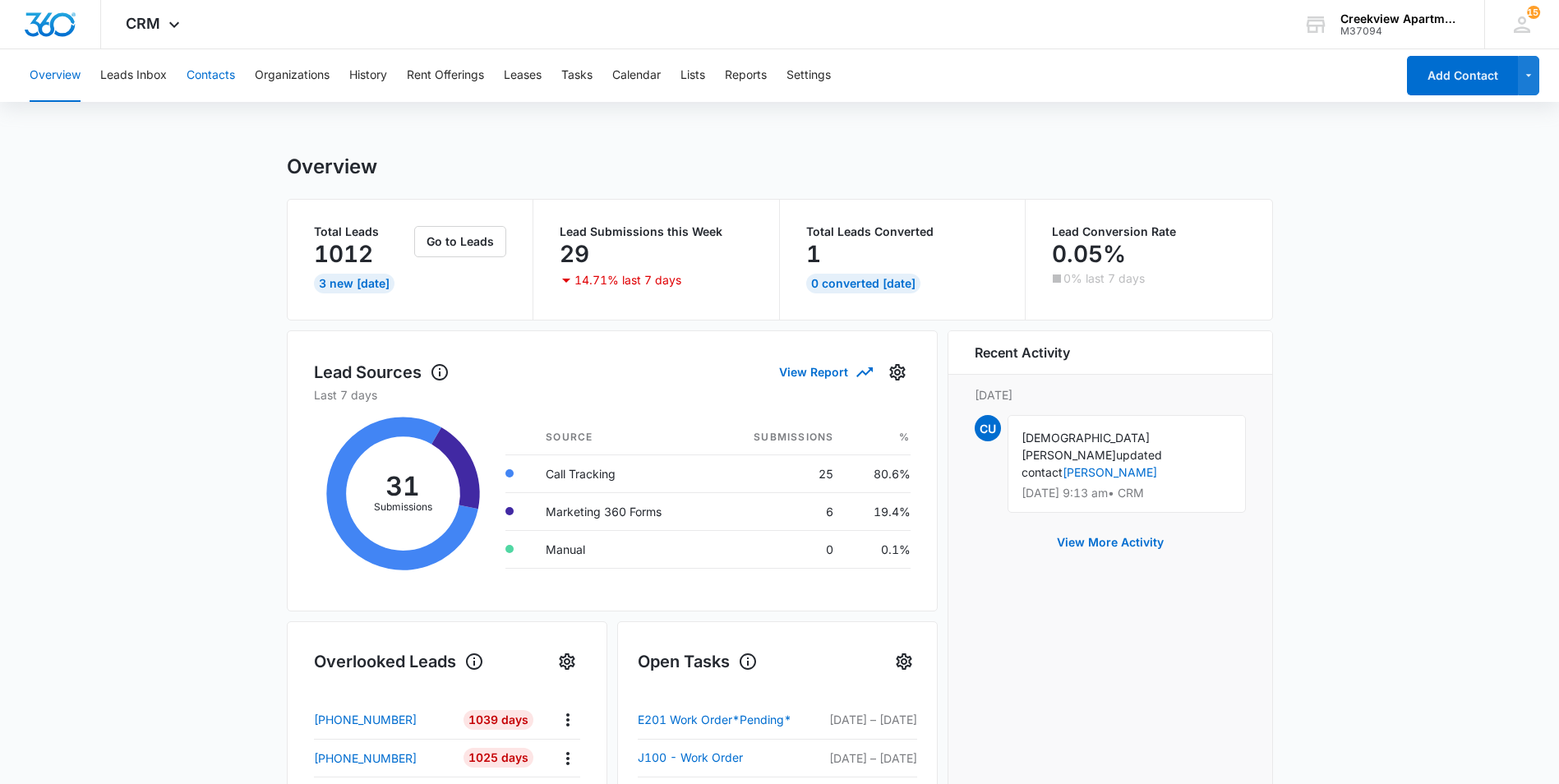
click at [223, 78] on button "Contacts" at bounding box center [210, 76] width 48 height 53
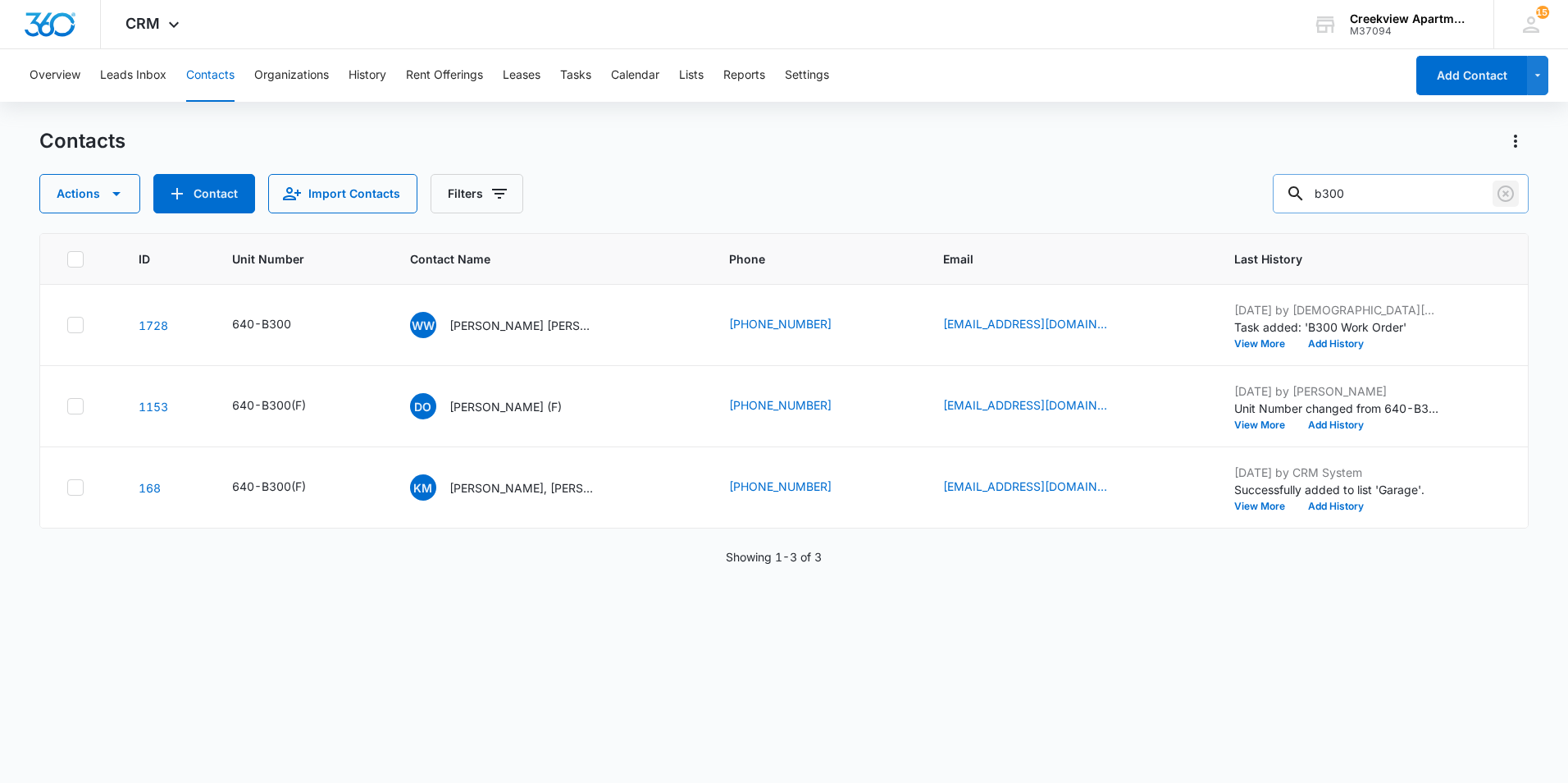
click at [1507, 191] on icon "Clear" at bounding box center [1506, 194] width 20 height 20
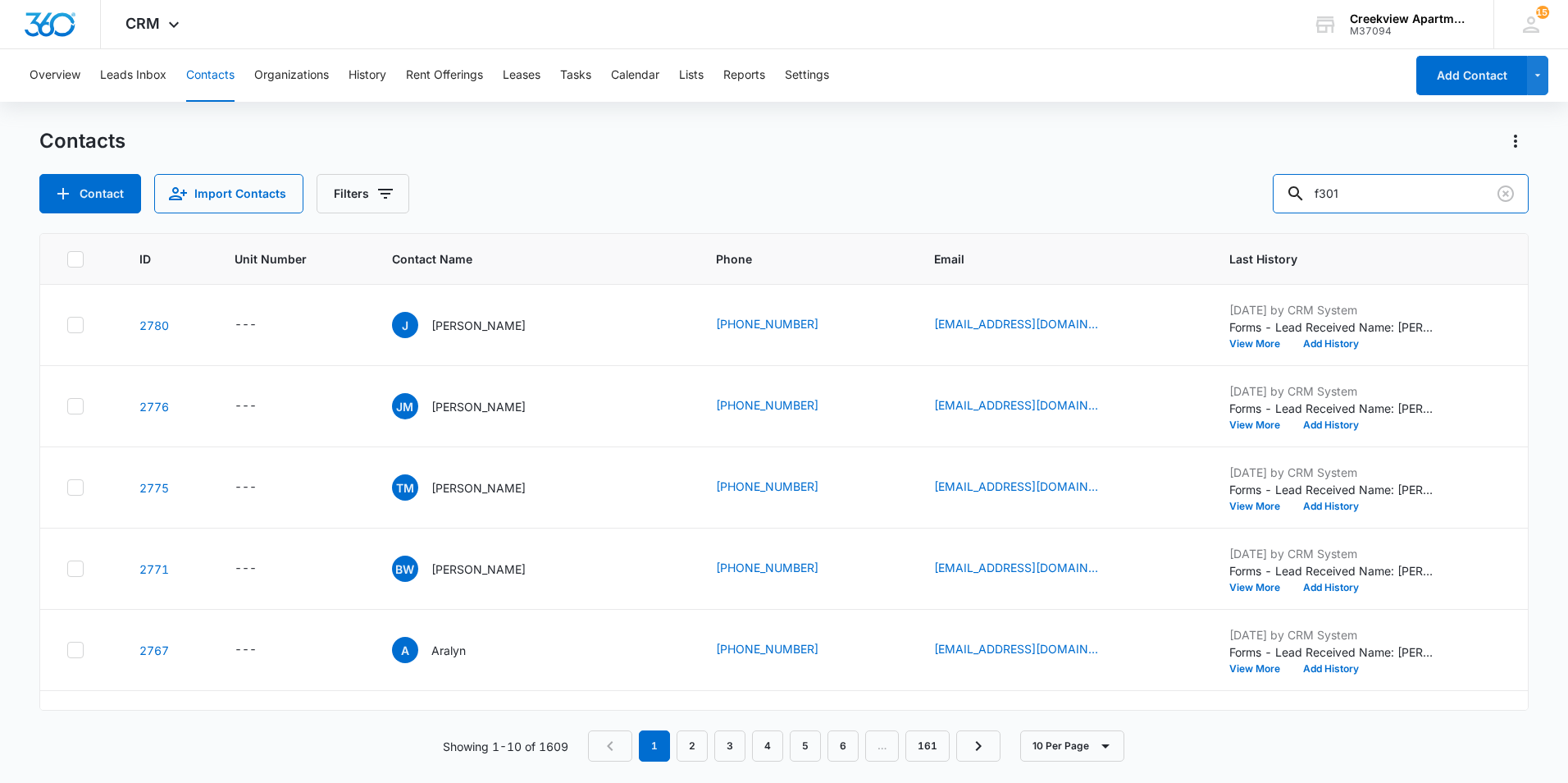
type input "f301"
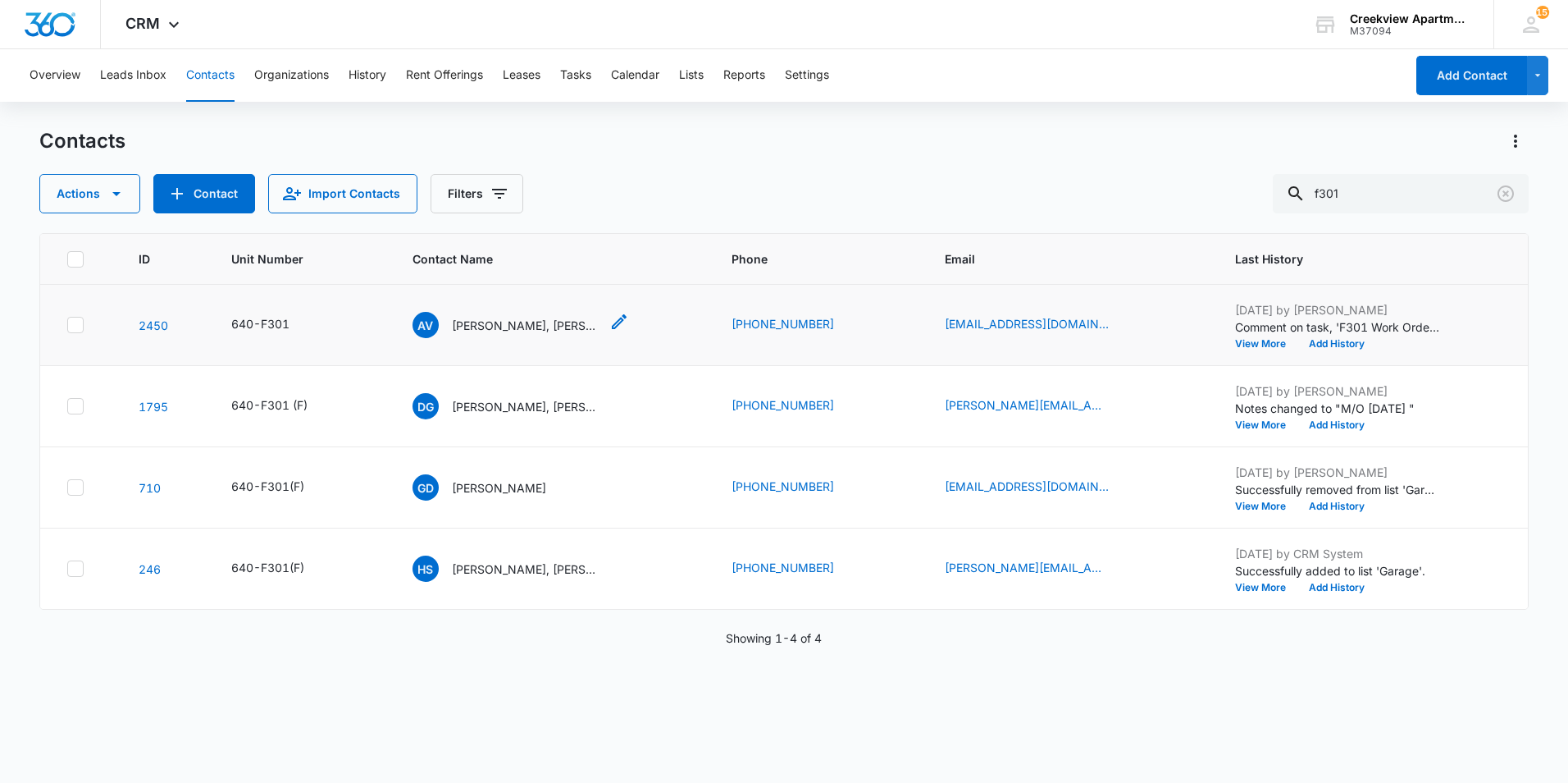
click at [523, 316] on p "[PERSON_NAME], [PERSON_NAME]" at bounding box center [526, 325] width 147 height 17
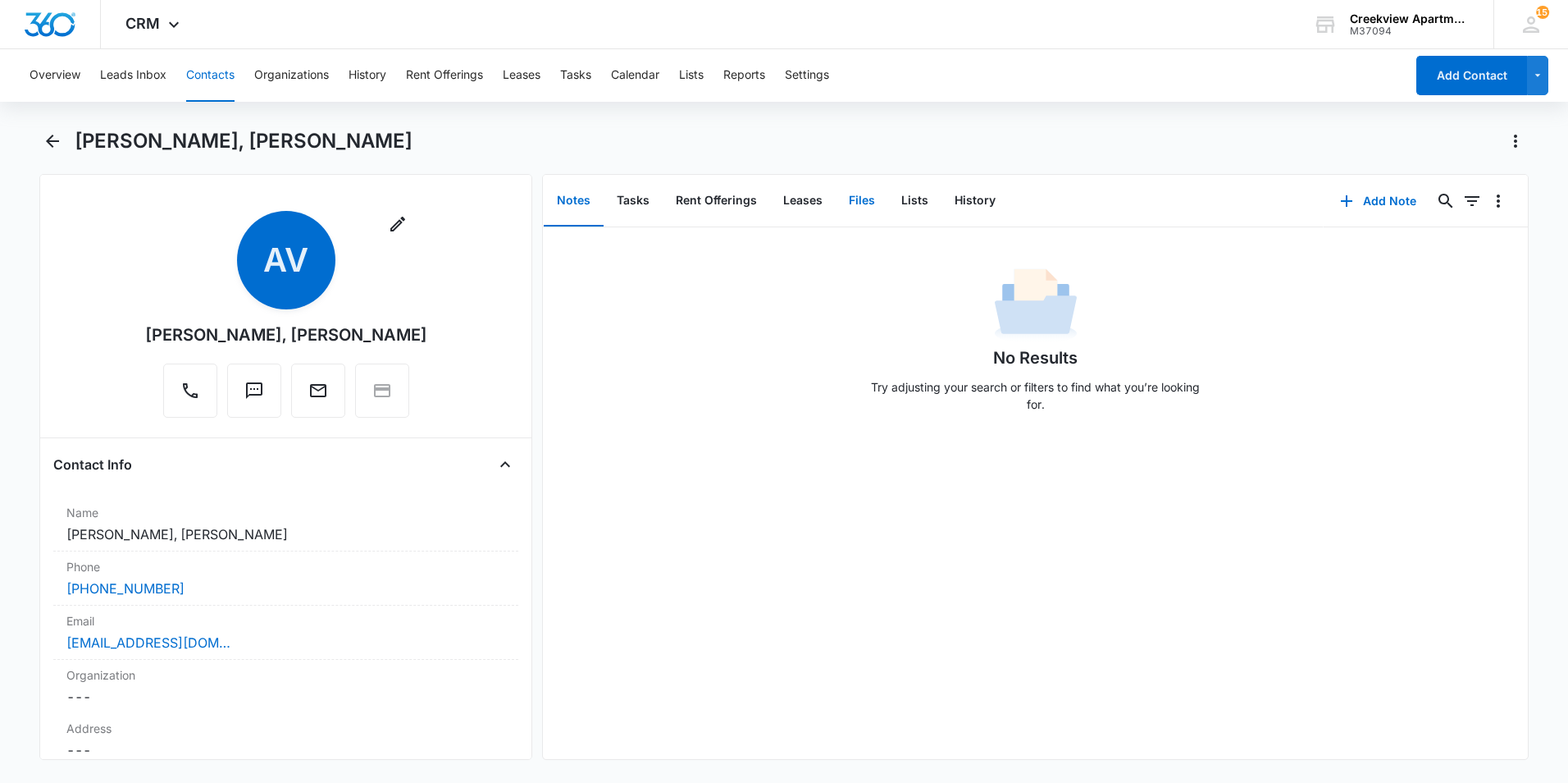
click at [865, 203] on button "Files" at bounding box center [862, 201] width 53 height 51
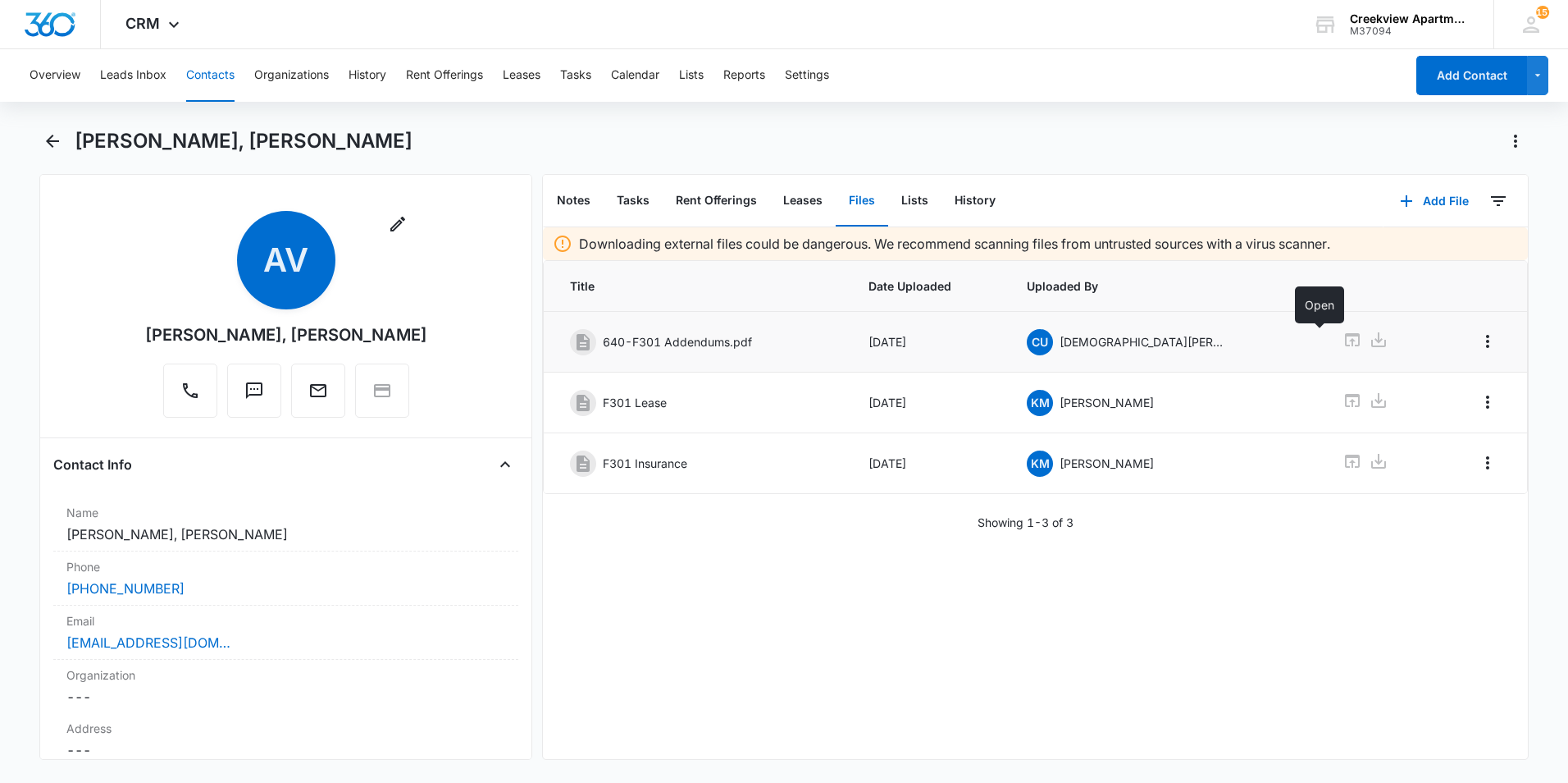
click at [1342, 342] on icon at bounding box center [1352, 339] width 20 height 20
click at [864, 144] on div "[PERSON_NAME], [PERSON_NAME]" at bounding box center [801, 142] width 1455 height 26
drag, startPoint x: 242, startPoint y: 588, endPoint x: 0, endPoint y: 592, distance: 242.0
click at [0, 594] on html "CRM Apps Reputation Websites Forms CRM Email Social Content Ads Intelligence Fi…" at bounding box center [784, 391] width 1568 height 783
copy link "[PHONE_NUMBER]"
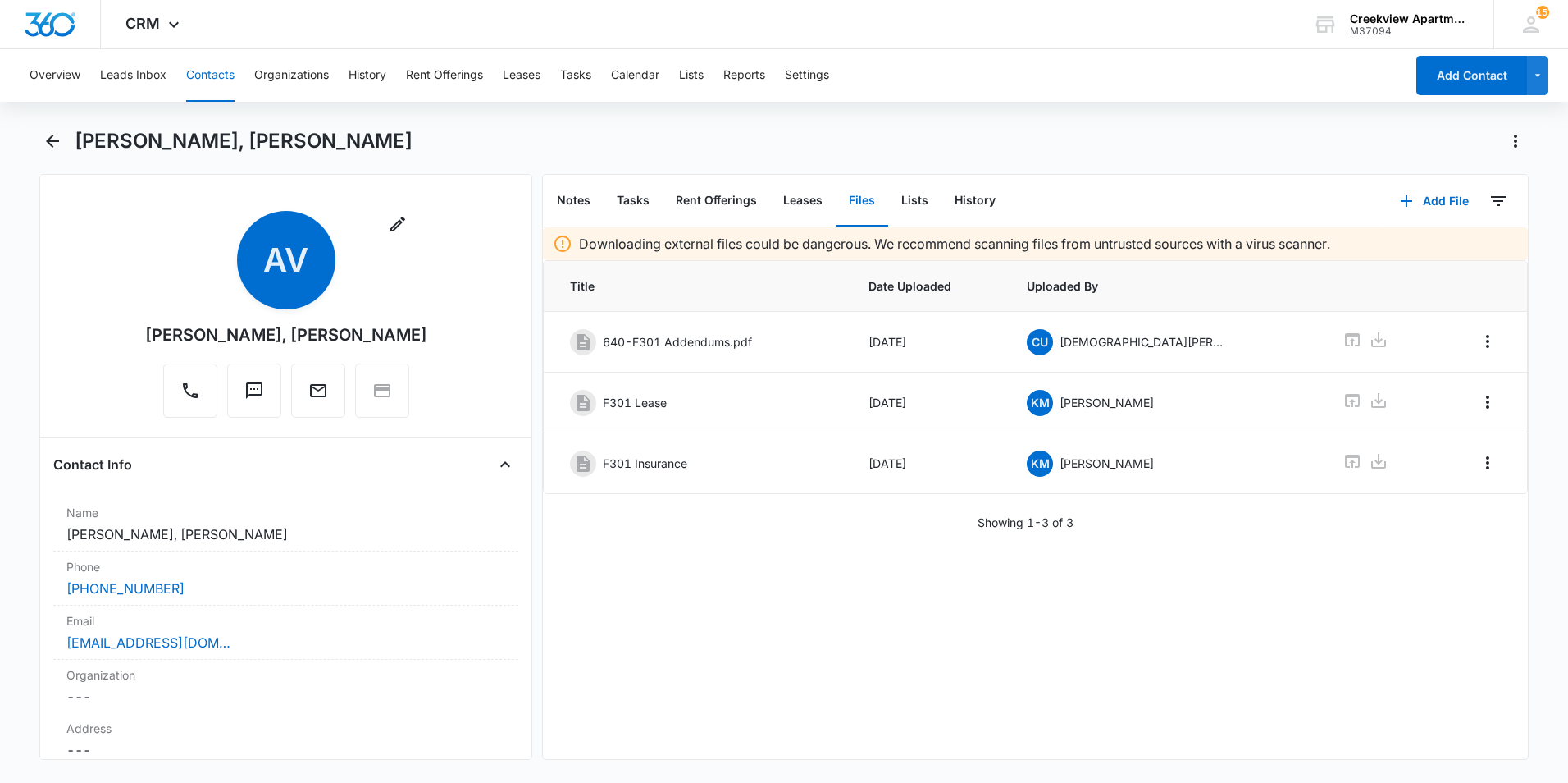
click at [1106, 128] on div "Overview Leads Inbox Contacts Organizations History Rent Offerings Leases Tasks…" at bounding box center [784, 414] width 1568 height 730
drag, startPoint x: 1133, startPoint y: 155, endPoint x: 1099, endPoint y: 164, distance: 35.2
click at [1130, 155] on div "[PERSON_NAME], [PERSON_NAME]" at bounding box center [784, 151] width 1490 height 46
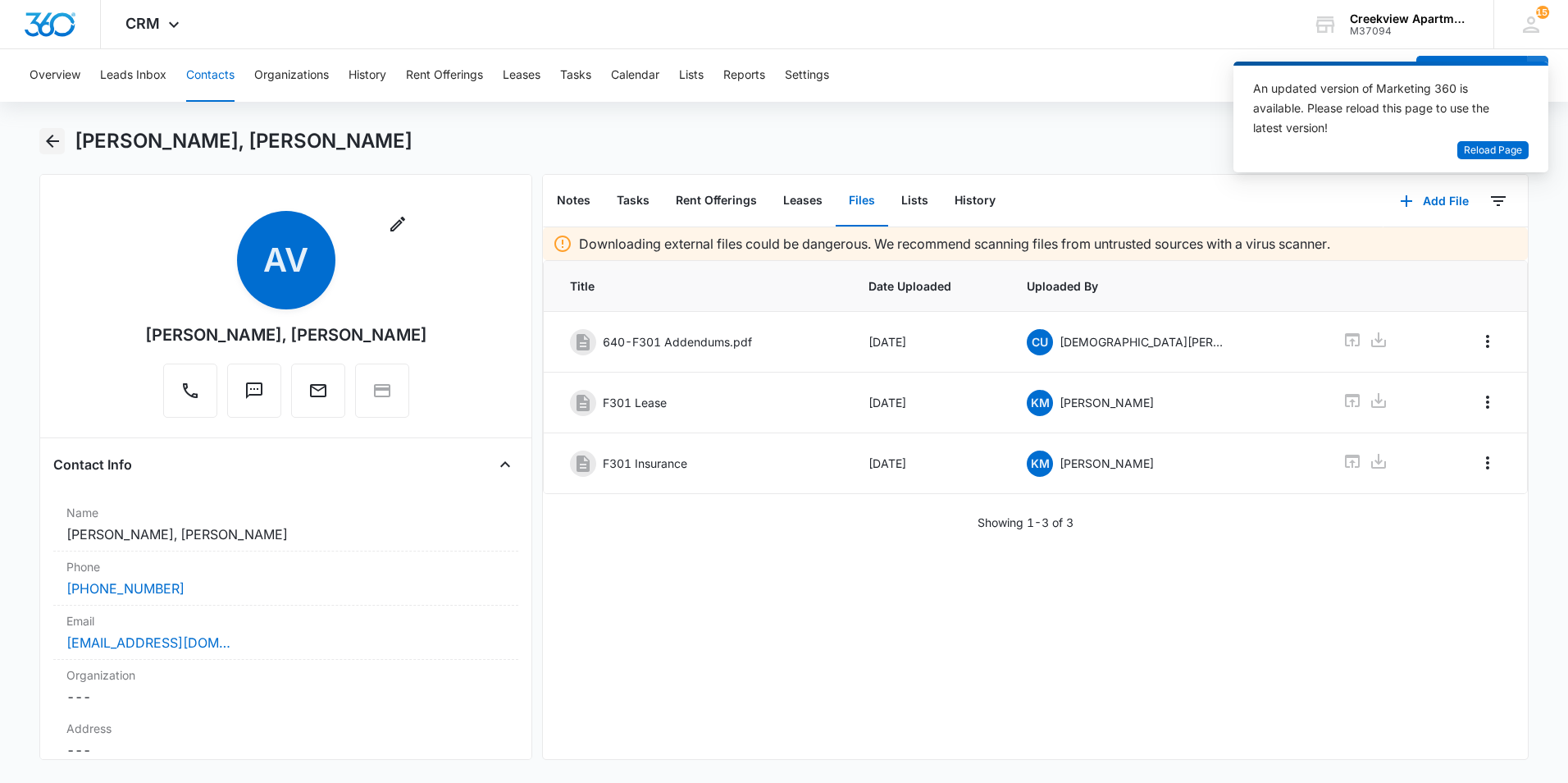
click at [47, 148] on icon "Back" at bounding box center [52, 141] width 20 height 20
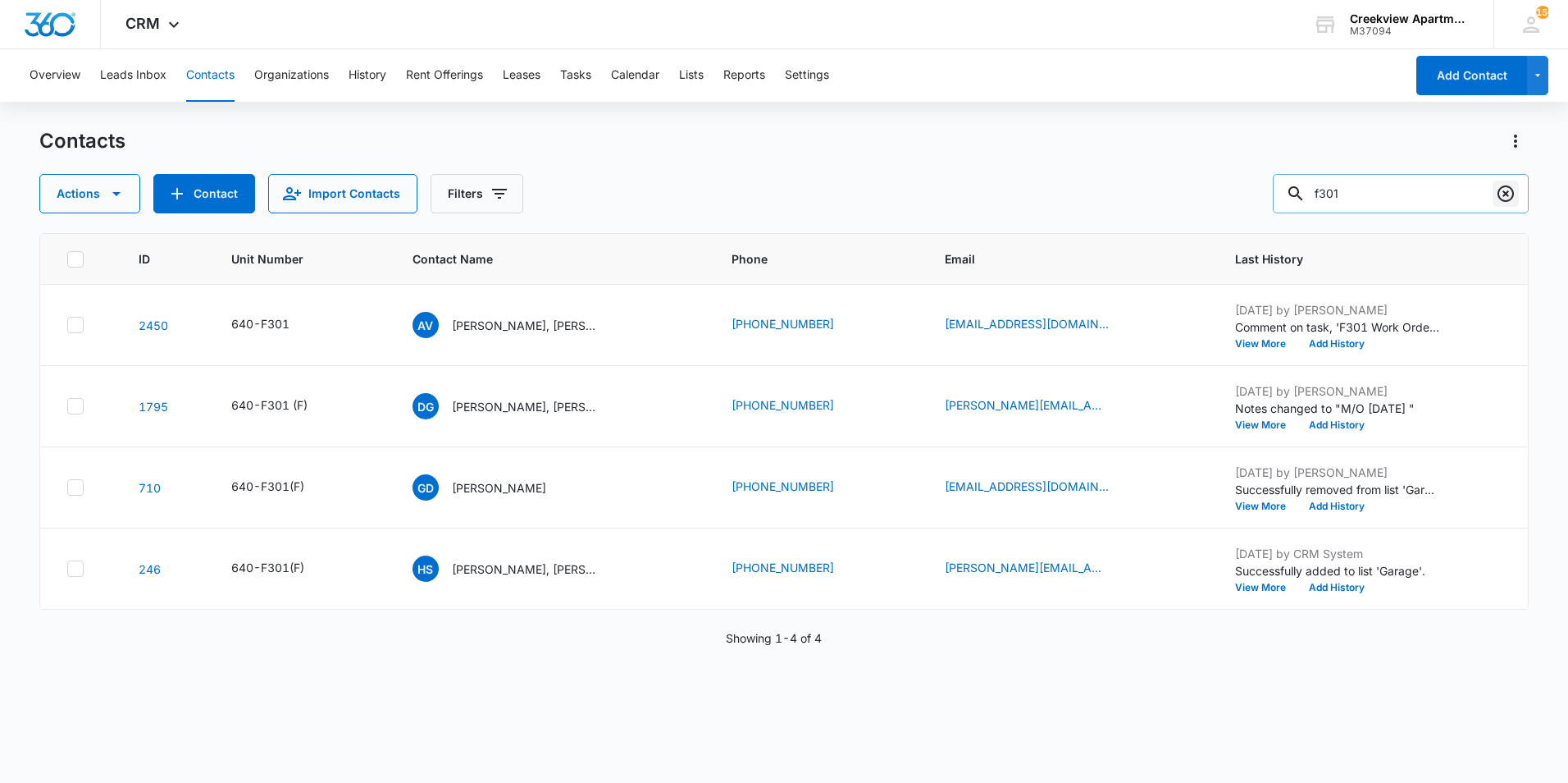
click at [1506, 196] on icon "Clear" at bounding box center [1506, 193] width 16 height 16
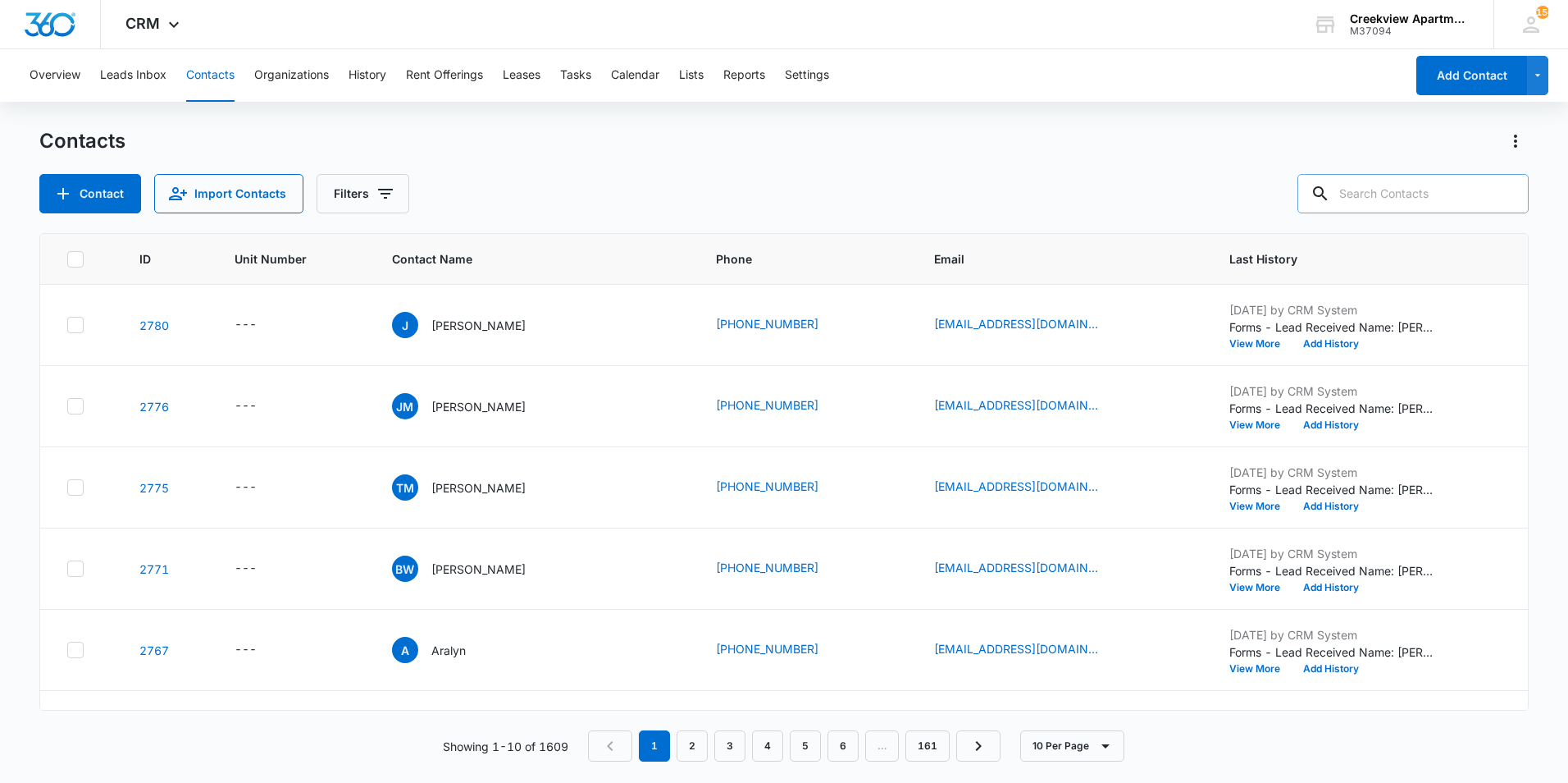
click at [1373, 197] on input "text" at bounding box center [1413, 194] width 231 height 40
click at [1406, 192] on input "text" at bounding box center [1413, 194] width 231 height 40
type input "q200"
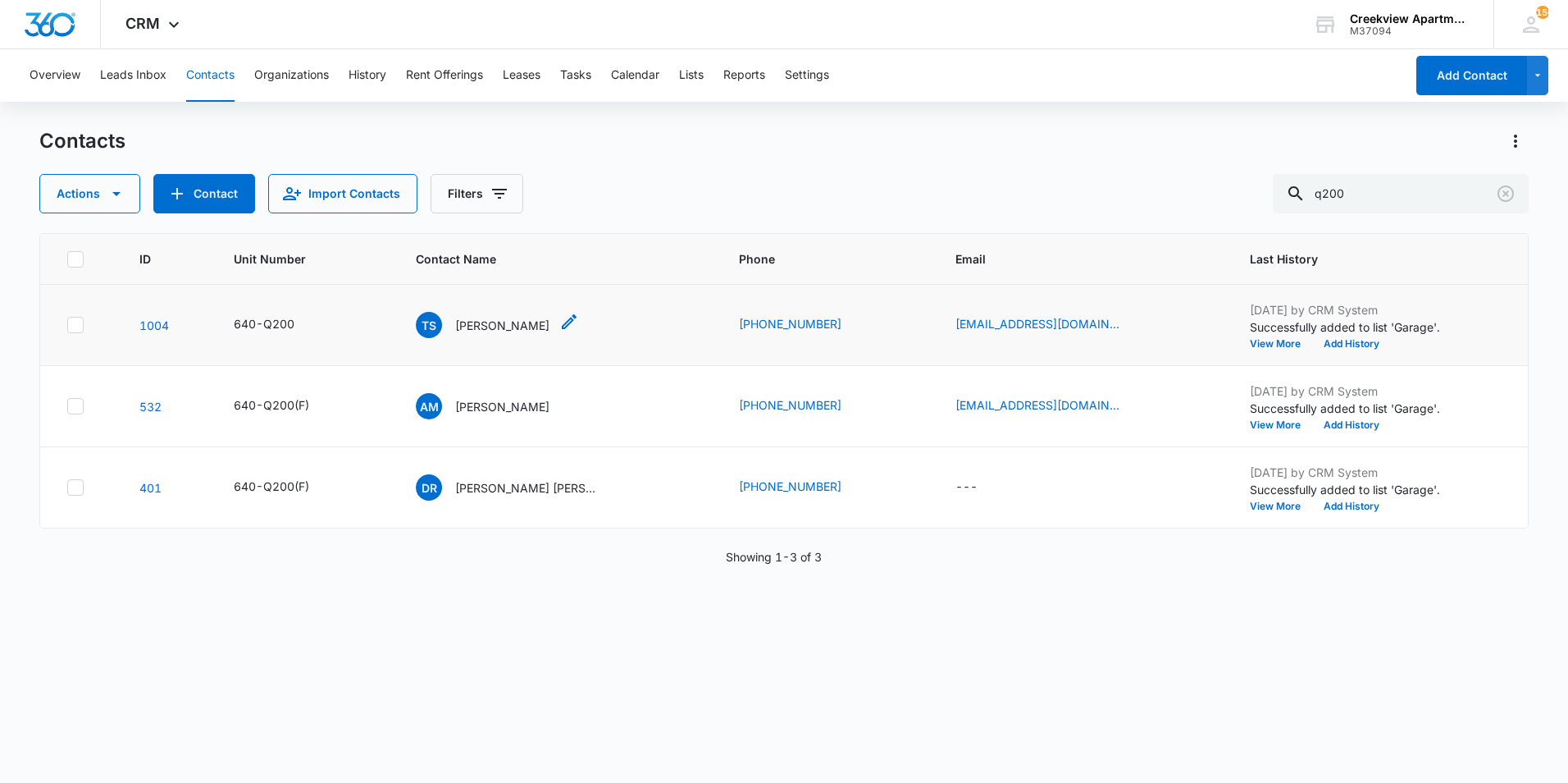
click at [527, 316] on p "Timothy Sides" at bounding box center [502, 325] width 94 height 17
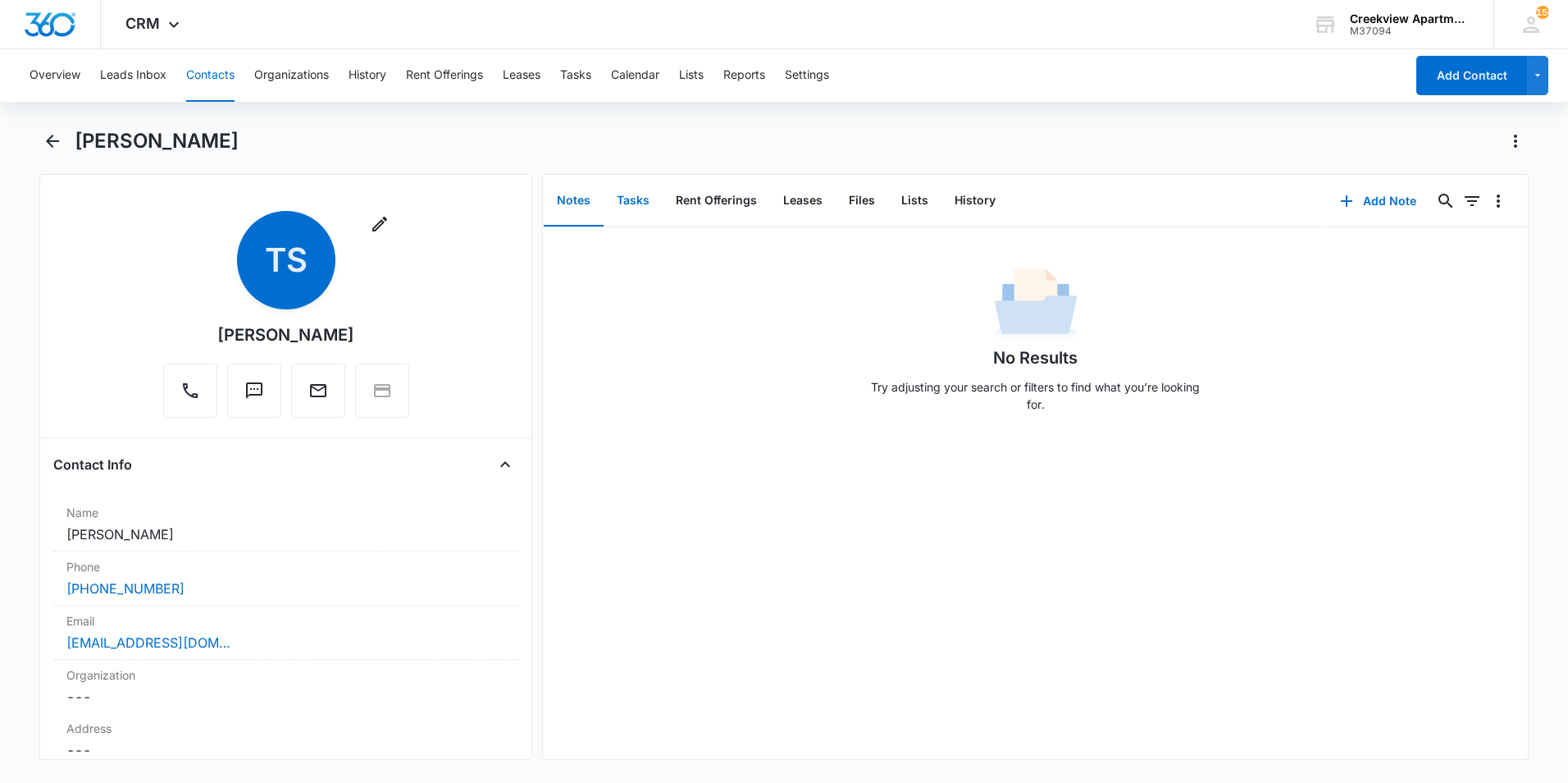
click at [621, 212] on button "Tasks" at bounding box center [633, 201] width 59 height 51
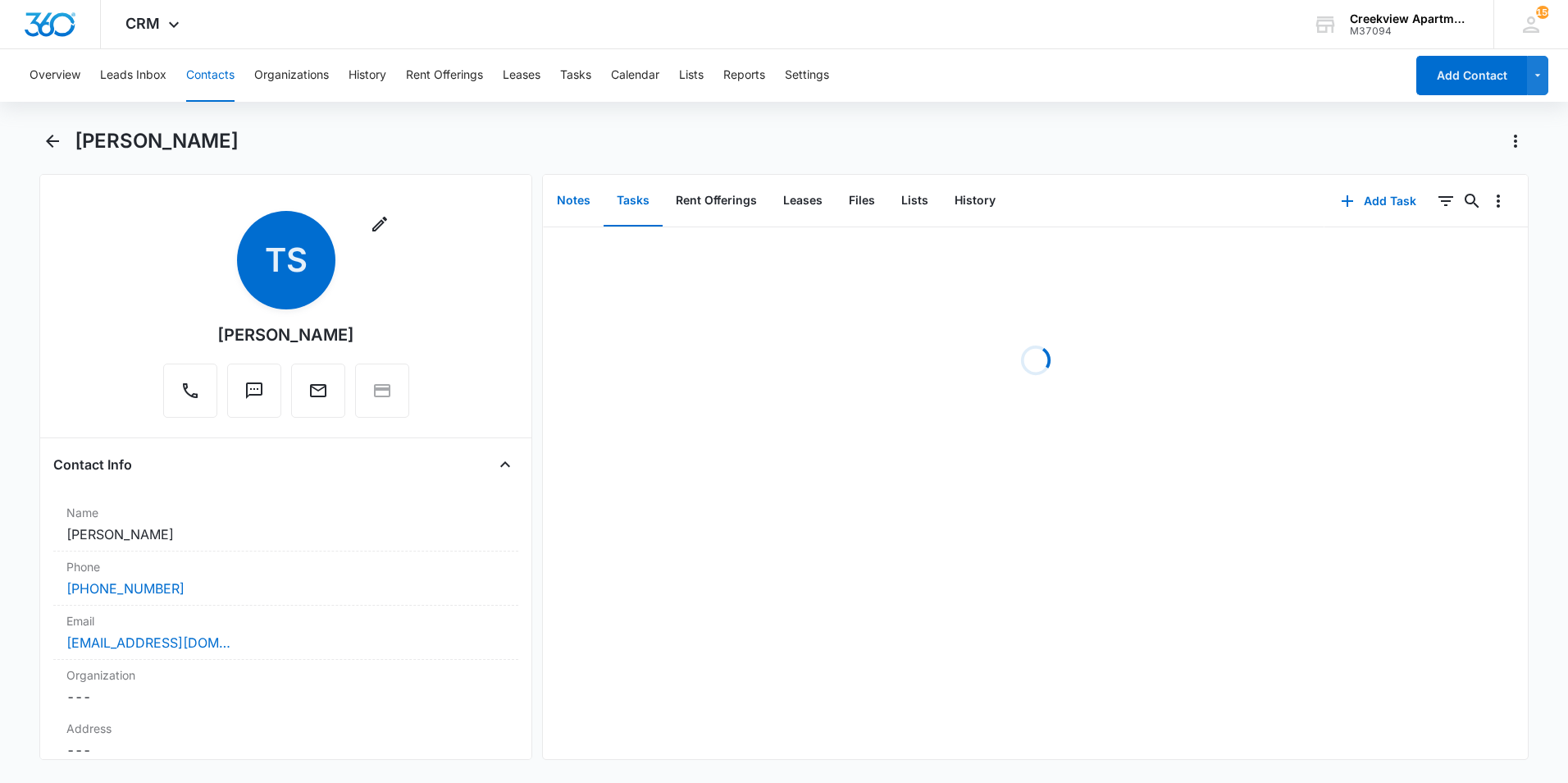
click at [578, 199] on button "Notes" at bounding box center [573, 201] width 59 height 51
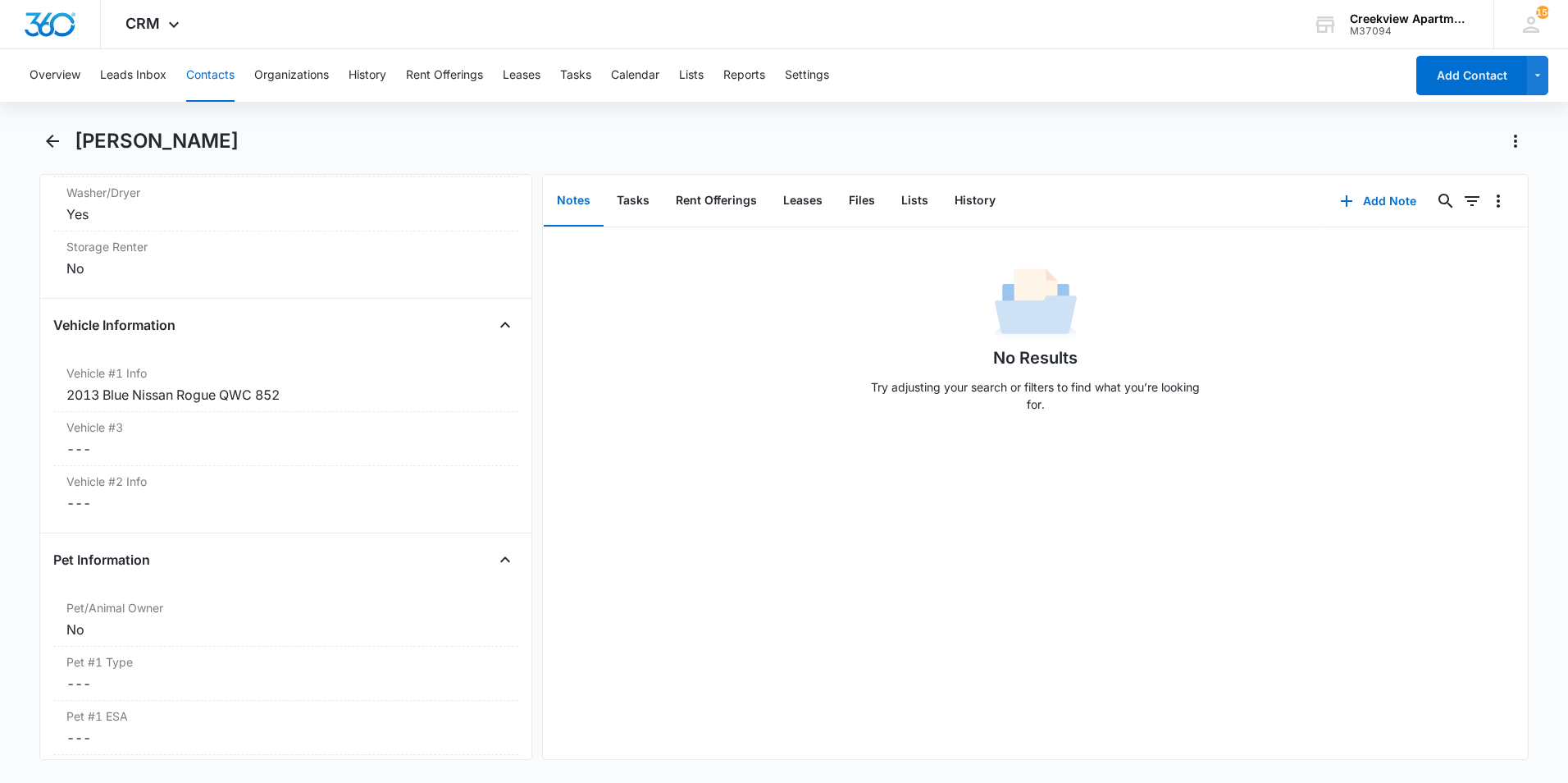
scroll to position [2462, 0]
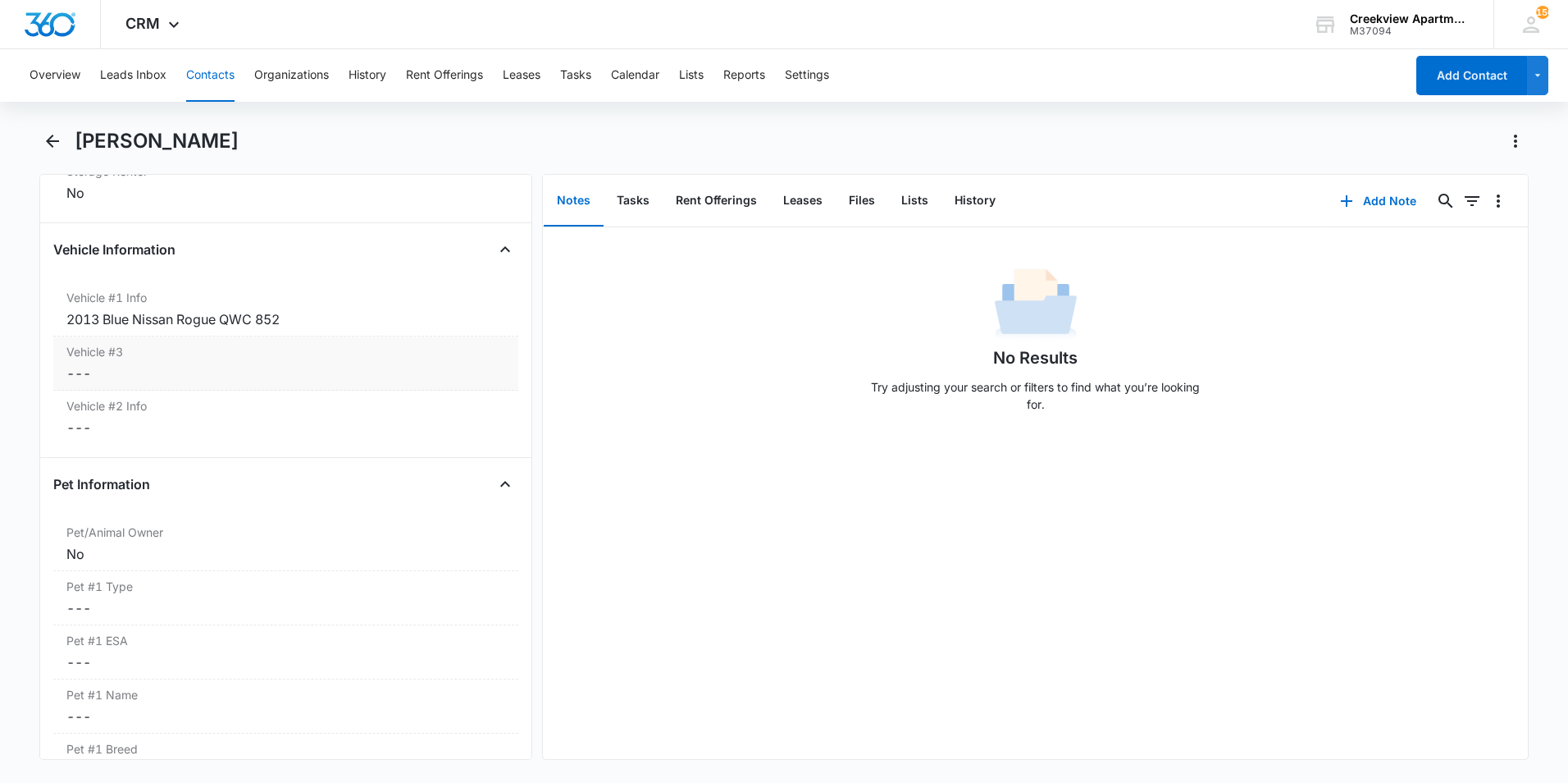
click at [145, 364] on dd "Cancel Save Changes ---" at bounding box center [285, 373] width 439 height 20
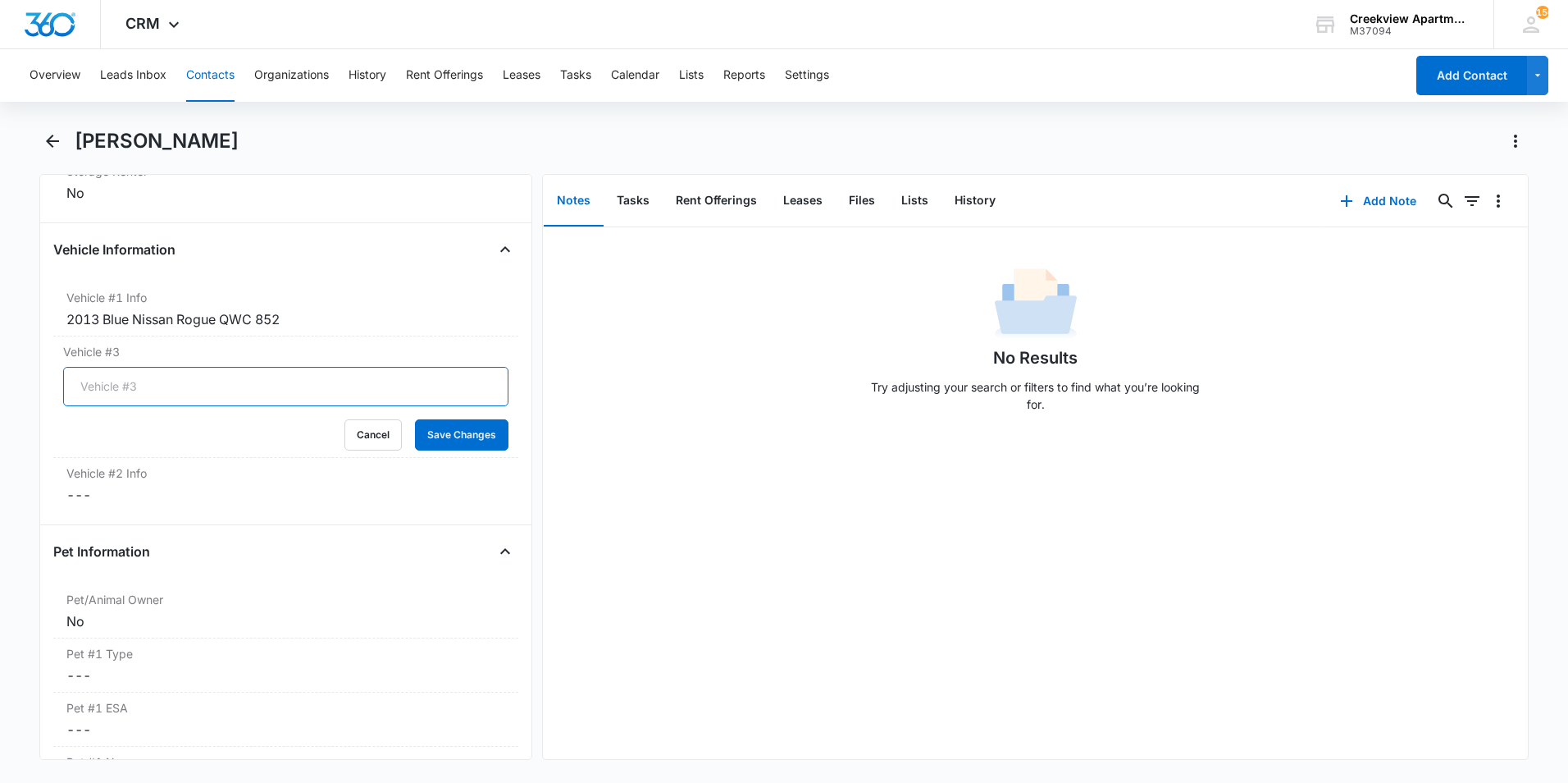
click at [133, 375] on input "Vehicle #3" at bounding box center [286, 386] width 446 height 40
type input "3LQ 215 Oklahoma (Hirschbach)"
click at [429, 421] on button "Save Changes" at bounding box center [462, 434] width 93 height 31
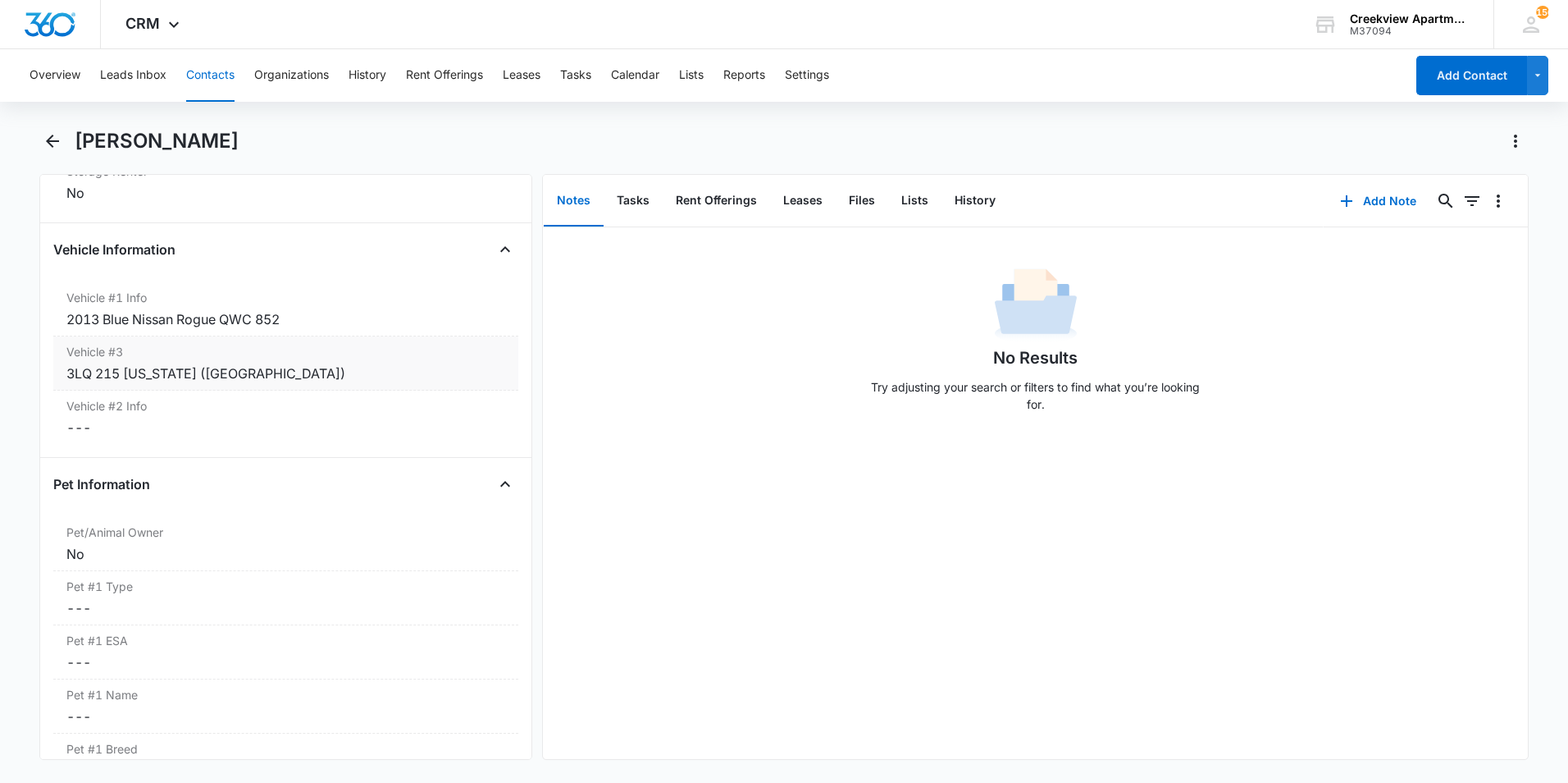
click at [286, 375] on div "3LQ 215 Oklahoma (Hirschbach)" at bounding box center [285, 373] width 439 height 20
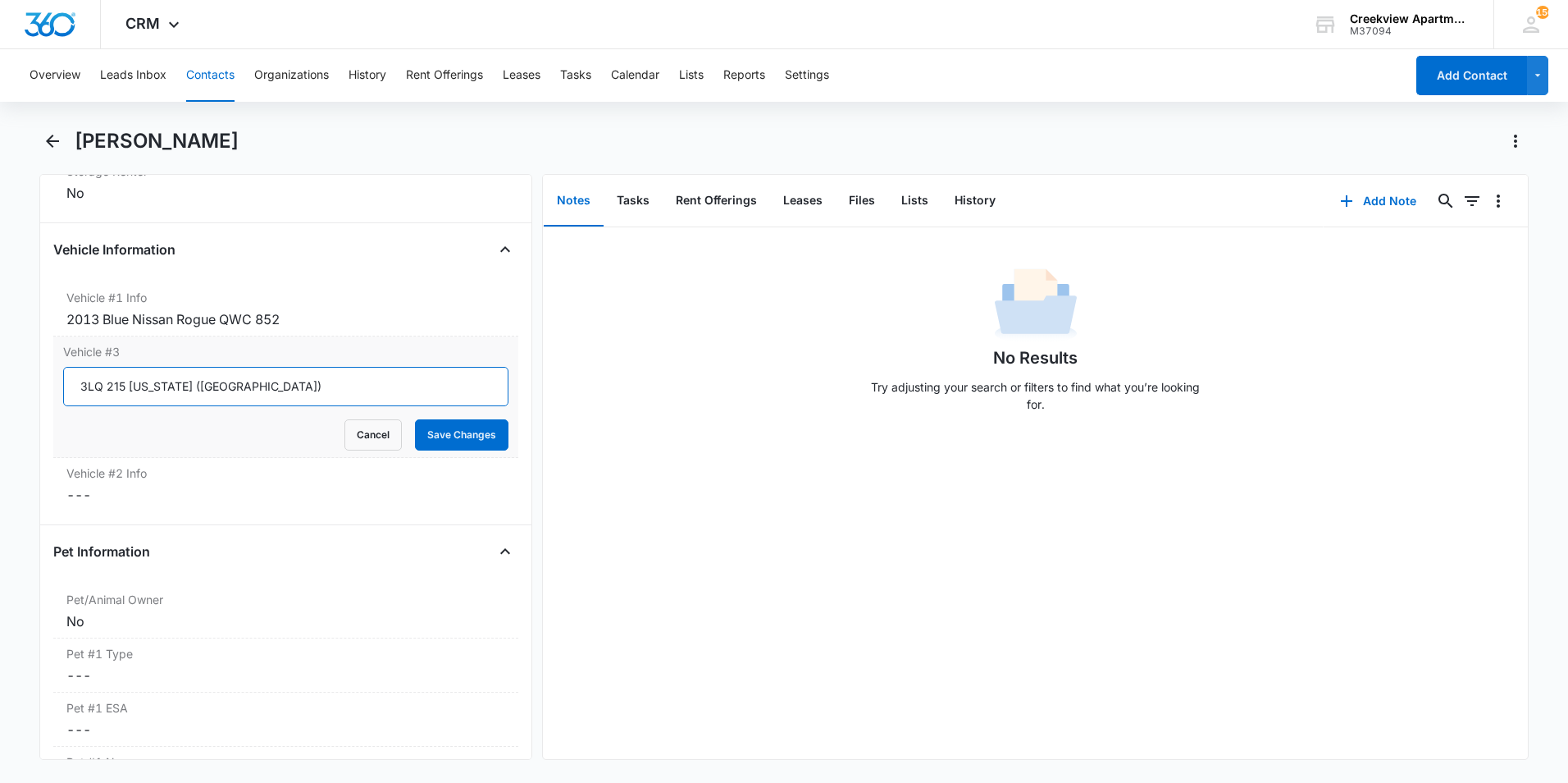
click at [286, 380] on input "3LQ 215 Oklahoma (Hirschbach)" at bounding box center [286, 386] width 446 height 40
type input "3LQ 215 Oklahoma (Hirschbach) Orange"
click at [477, 430] on button "Save Changes" at bounding box center [462, 434] width 93 height 31
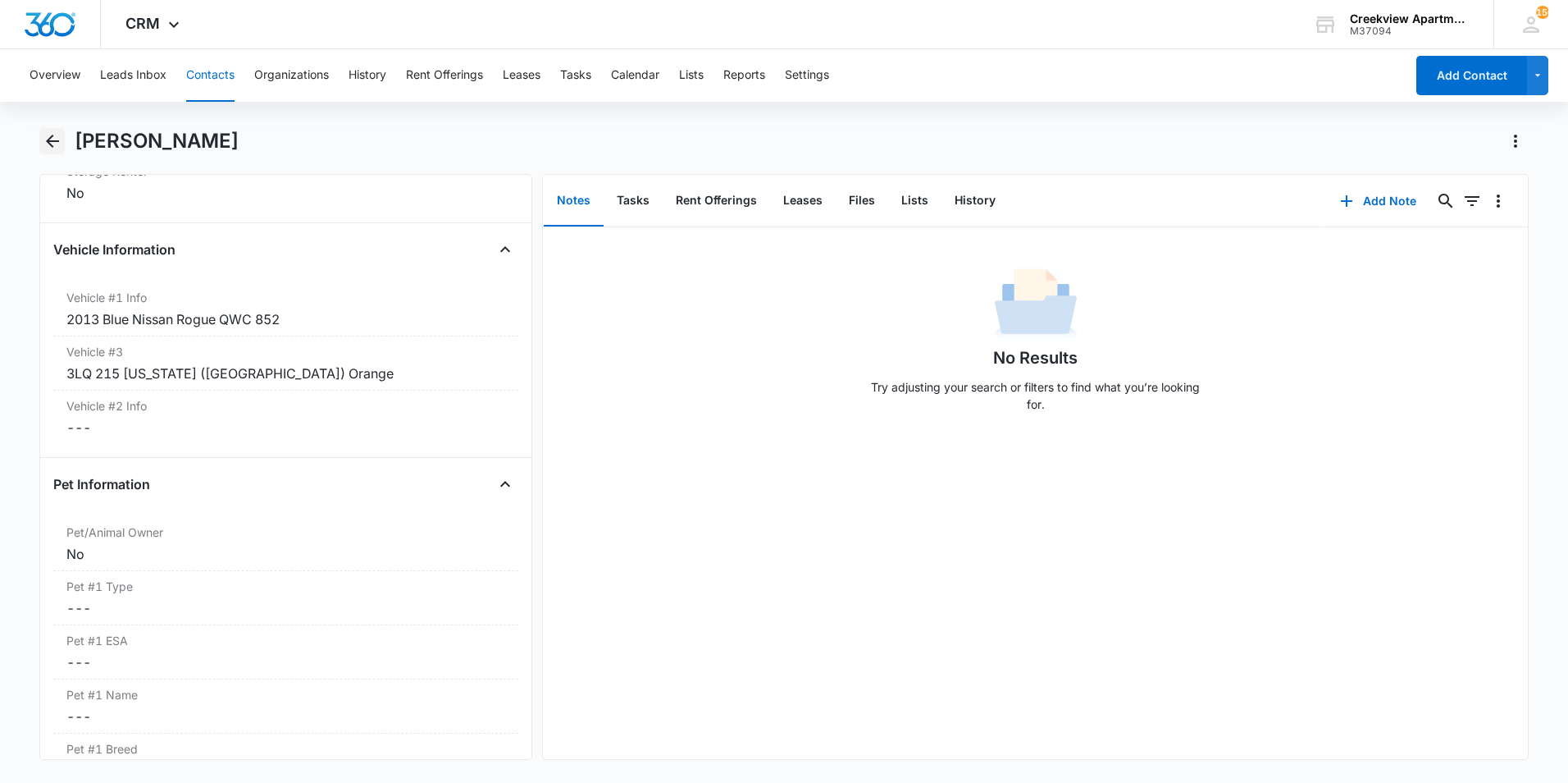
click at [55, 138] on icon "Back" at bounding box center [52, 141] width 20 height 20
